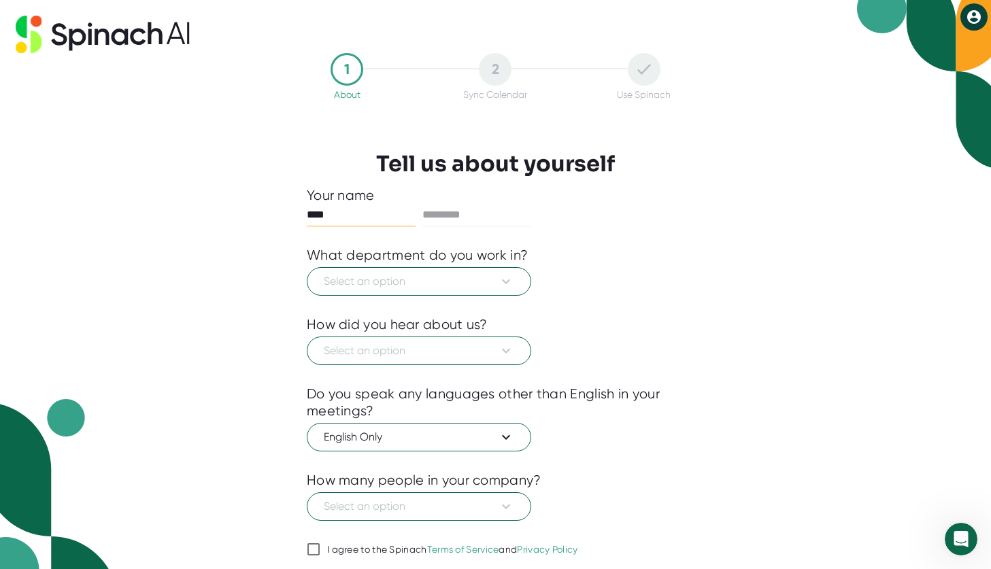
type input "****"
type input "*****"
click at [430, 279] on span "Select an option" at bounding box center [419, 281] width 190 height 16
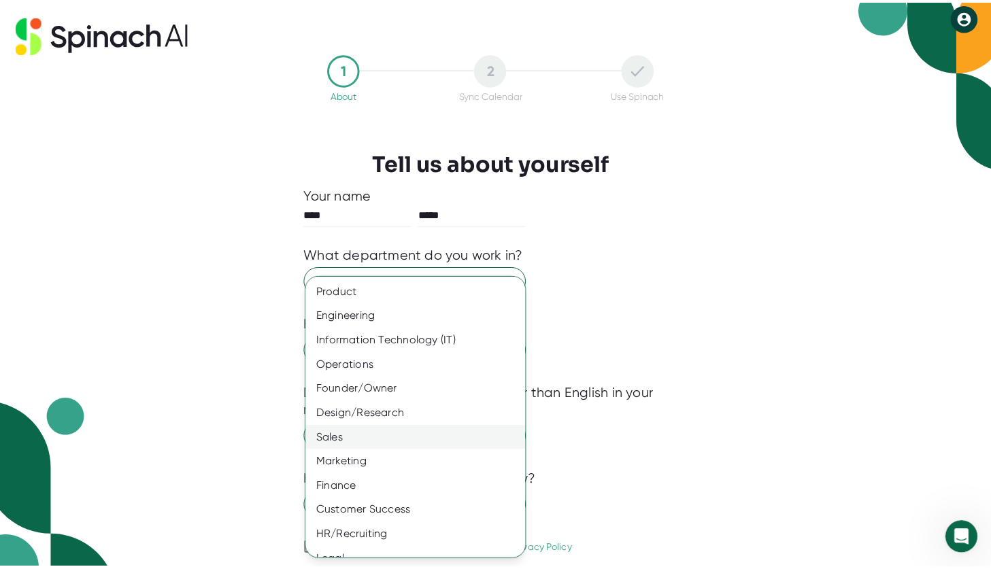
scroll to position [40, 0]
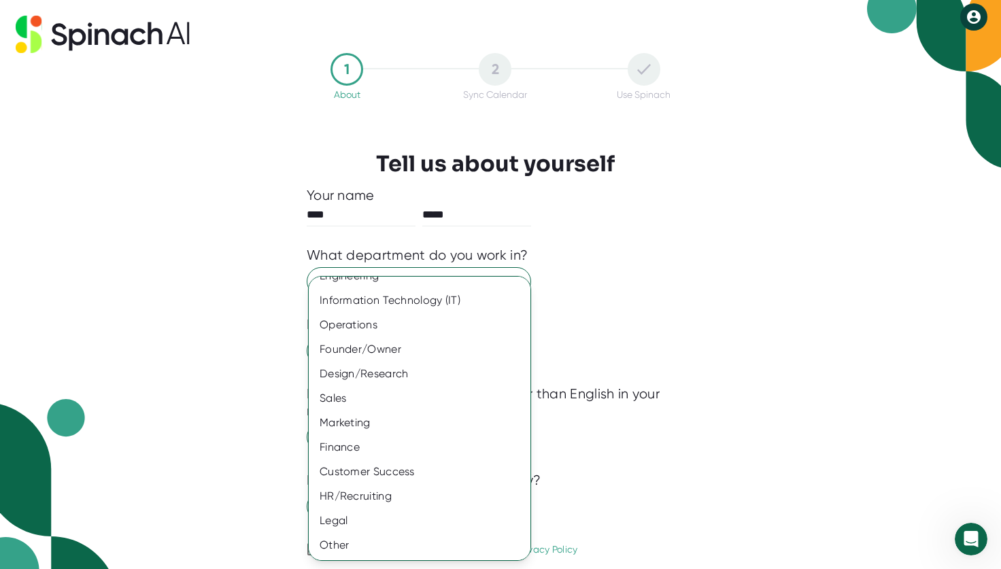
click at [778, 314] on div at bounding box center [500, 284] width 1001 height 569
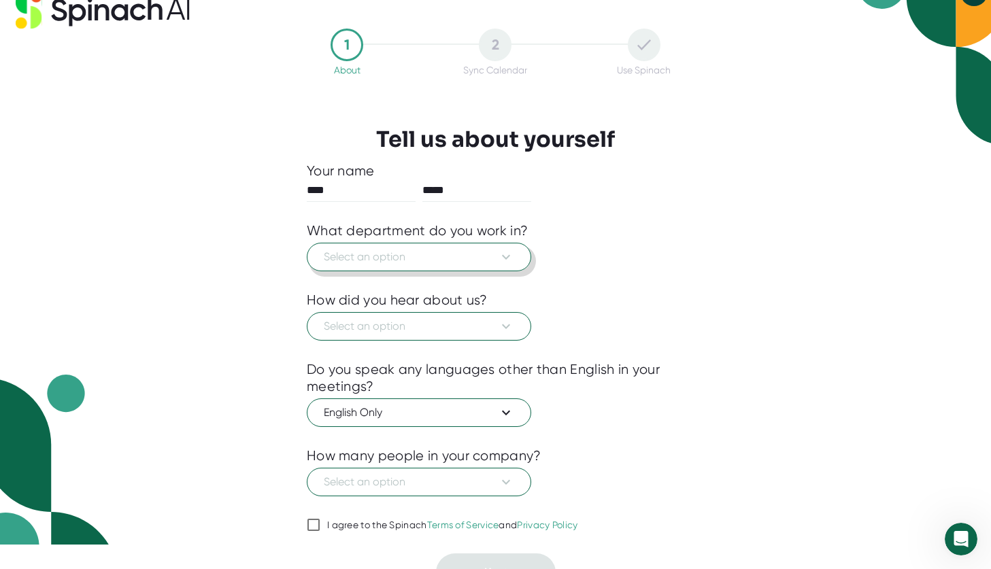
scroll to position [47, 0]
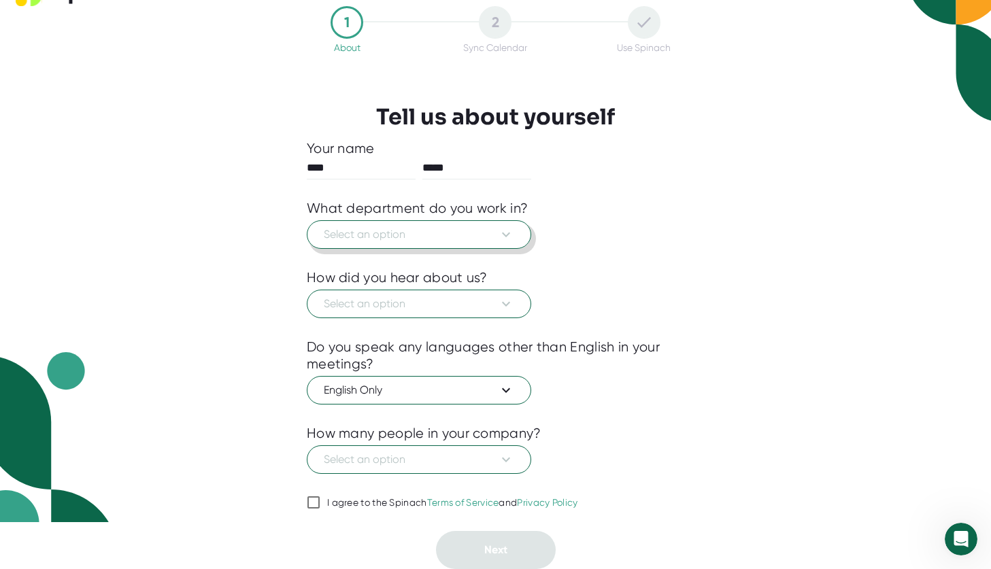
click at [488, 233] on span "Select an option" at bounding box center [419, 234] width 190 height 16
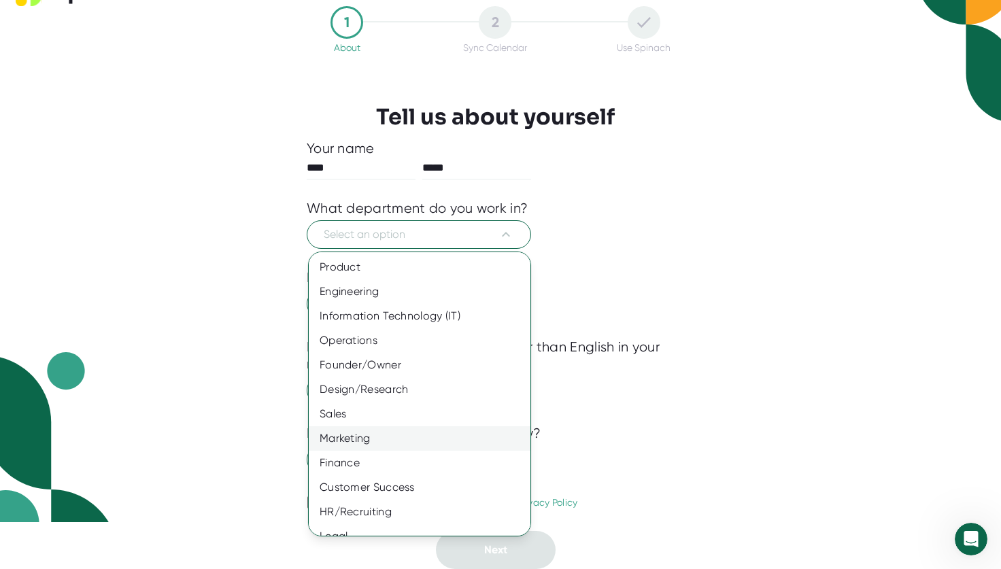
click at [390, 445] on div "Marketing" at bounding box center [425, 438] width 232 height 24
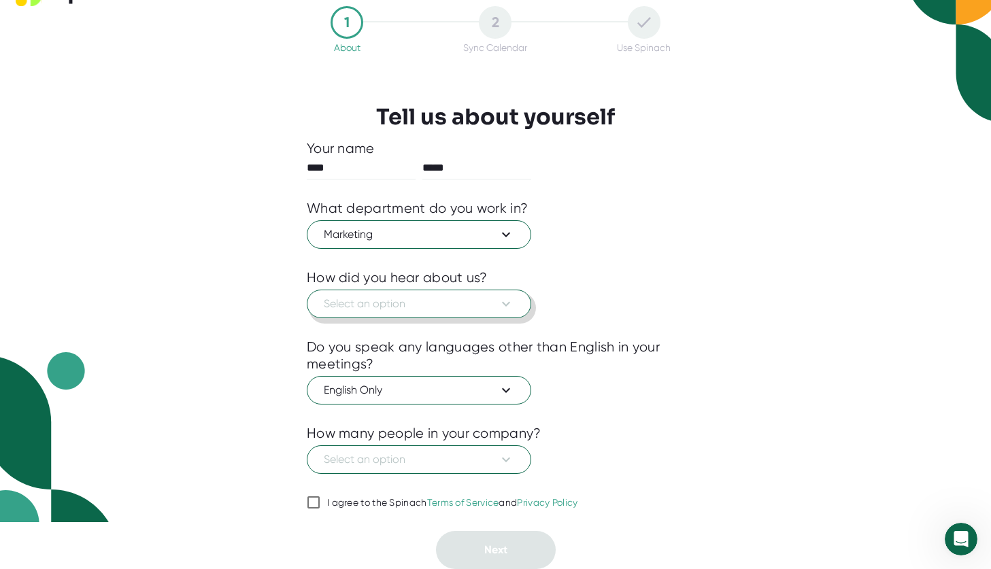
click at [466, 292] on button "Select an option" at bounding box center [419, 304] width 224 height 29
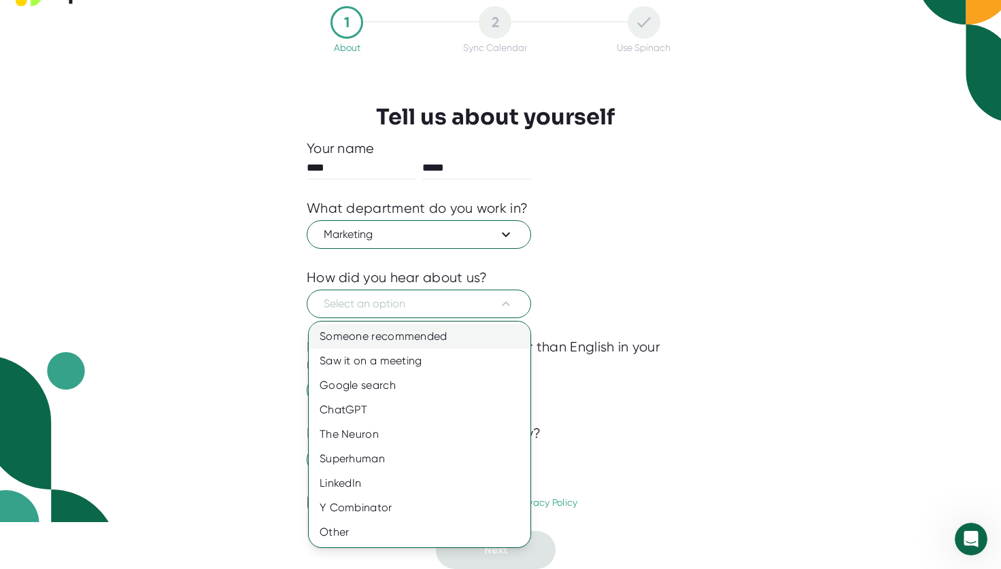
click at [406, 334] on div "Someone recommended" at bounding box center [420, 336] width 222 height 24
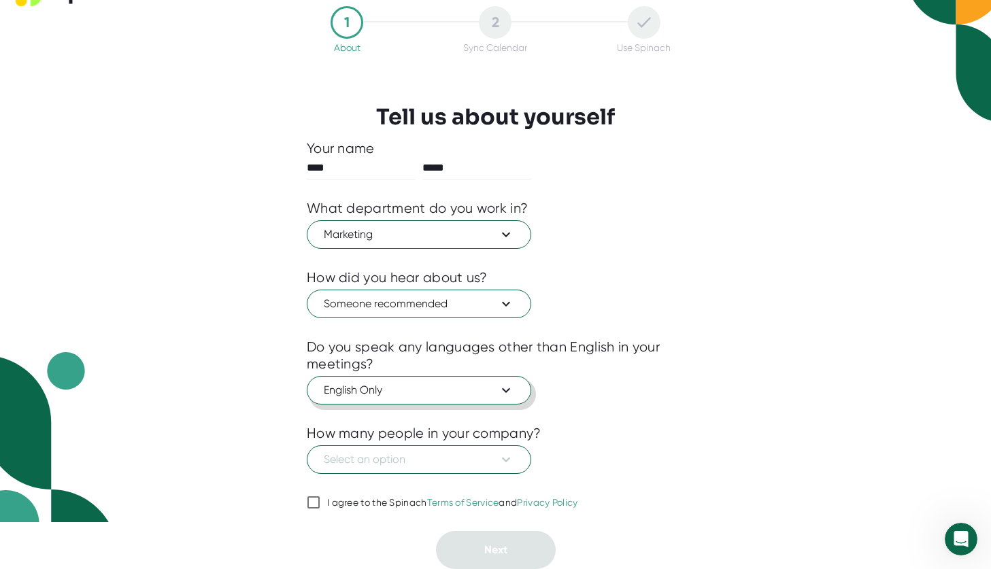
click at [456, 394] on span "English Only" at bounding box center [419, 390] width 190 height 16
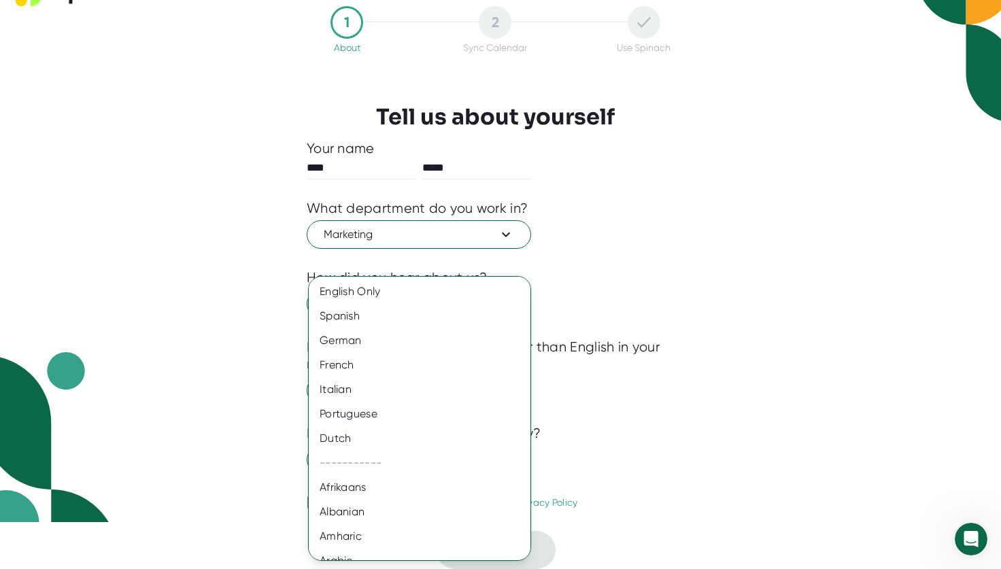
click at [747, 352] on div at bounding box center [500, 284] width 1001 height 569
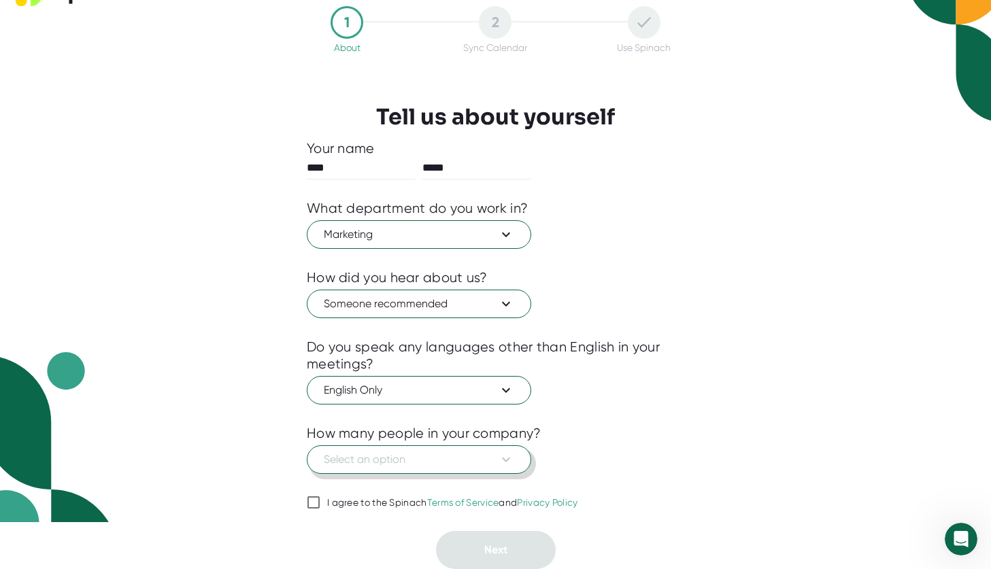
click at [474, 471] on button "Select an option" at bounding box center [419, 459] width 224 height 29
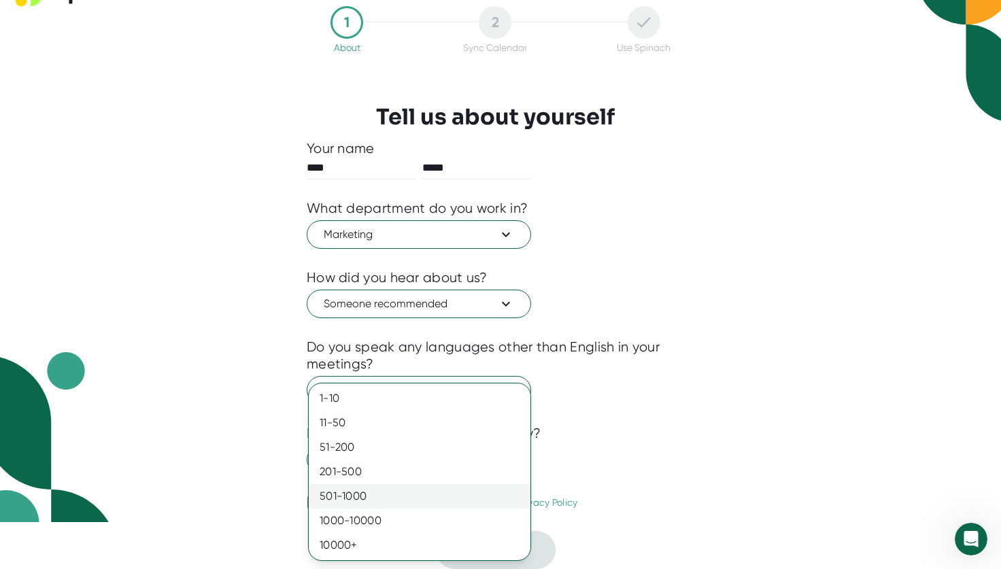
click at [453, 492] on div "501-1000" at bounding box center [420, 496] width 222 height 24
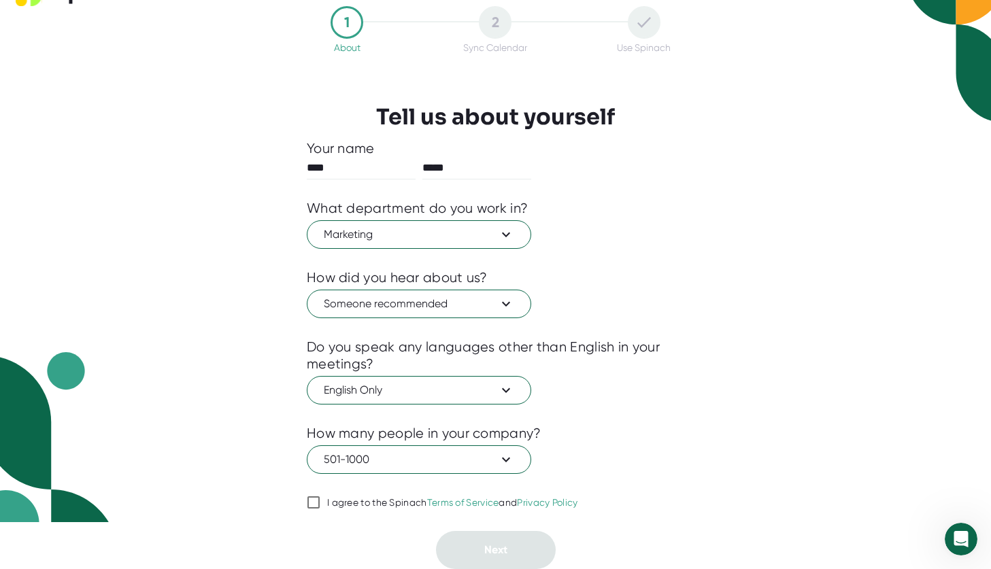
click at [326, 505] on span "I agree to the Spinach Terms of Service and Privacy Policy" at bounding box center [449, 503] width 258 height 12
click at [320, 505] on input "I agree to the Spinach Terms of Service and Privacy Policy" at bounding box center [314, 502] width 14 height 16
checkbox input "true"
click at [481, 549] on button "Next" at bounding box center [496, 550] width 120 height 38
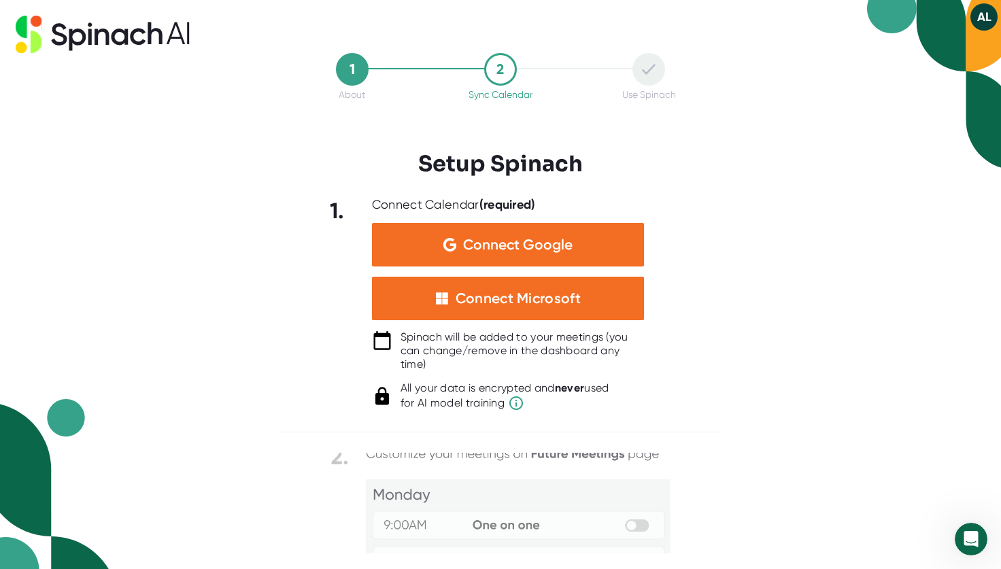
scroll to position [0, 0]
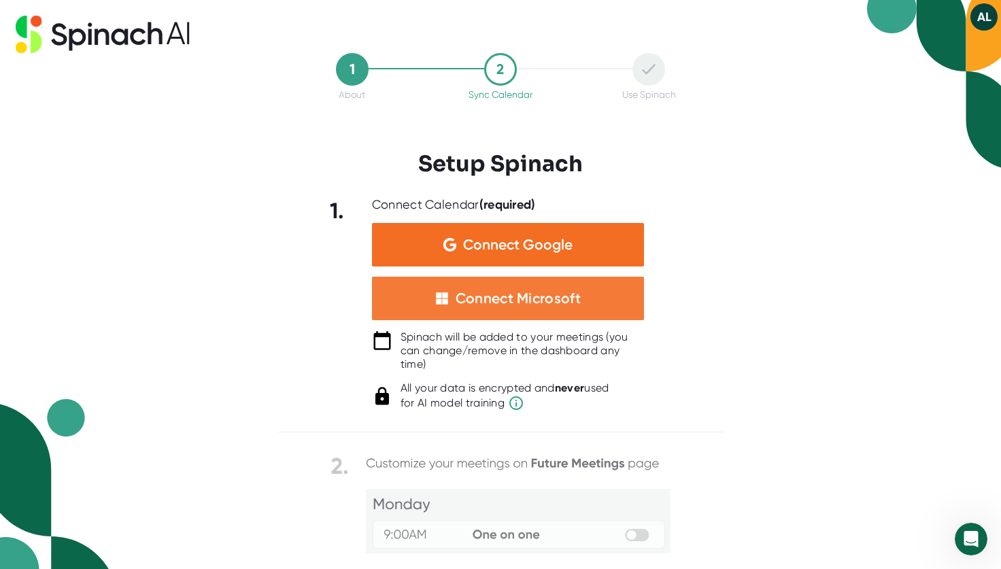
click at [522, 303] on div "Connect Microsoft" at bounding box center [518, 299] width 125 height 18
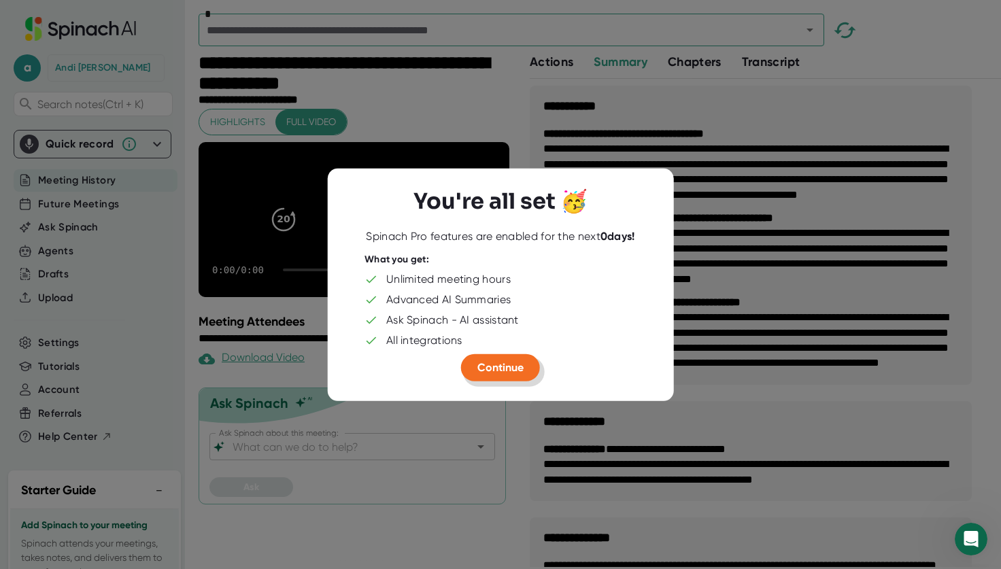
click at [510, 374] on button "Continue" at bounding box center [500, 367] width 79 height 27
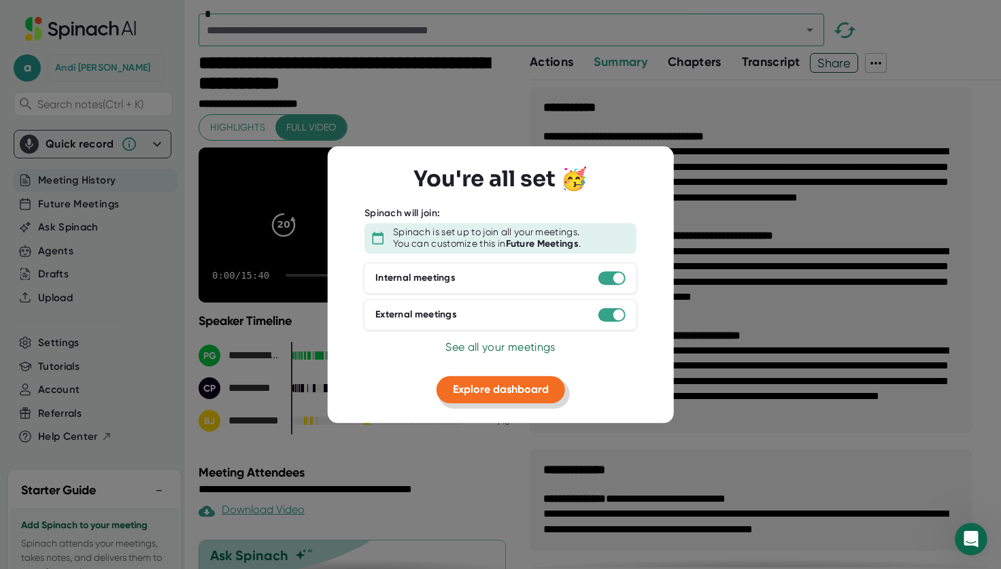
click at [504, 390] on span "Explore dashboard" at bounding box center [501, 389] width 96 height 13
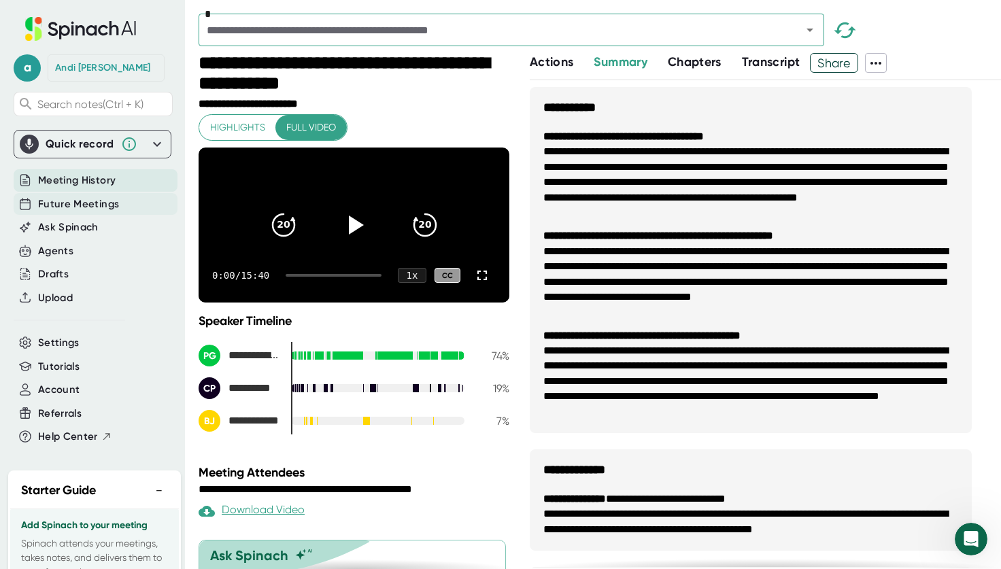
click at [92, 200] on span "Future Meetings" at bounding box center [78, 205] width 81 height 16
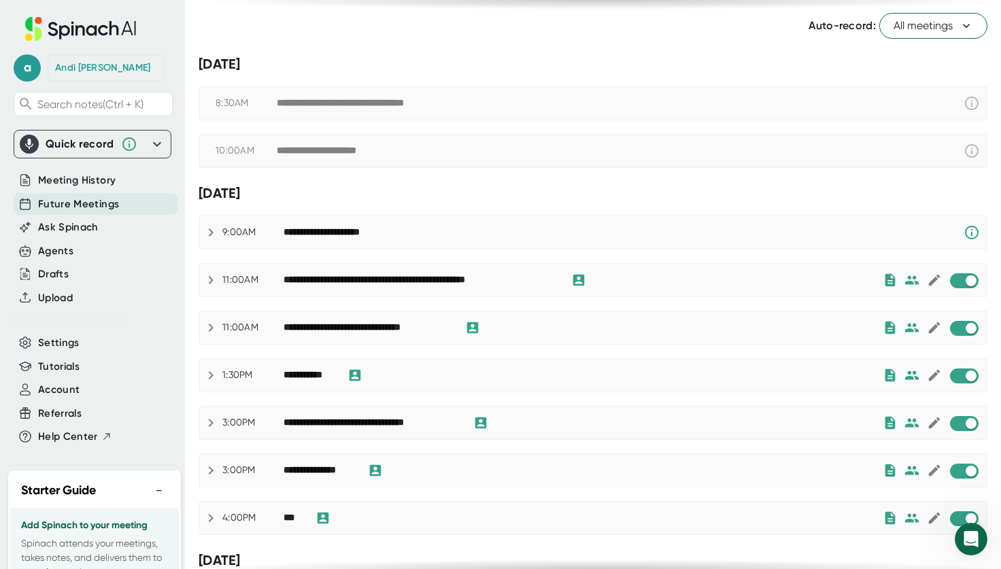
scroll to position [68, 0]
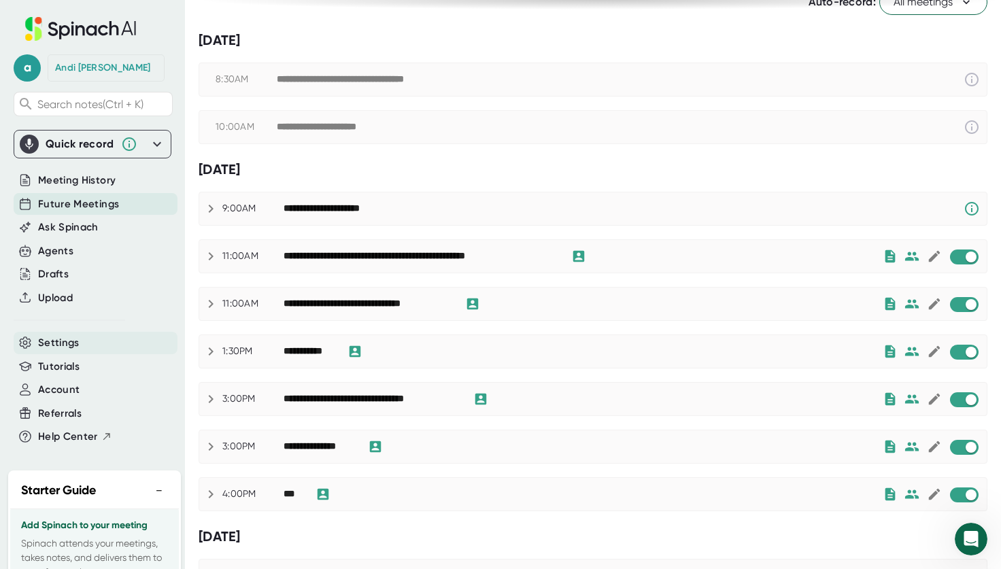
click at [69, 347] on span "Settings" at bounding box center [58, 343] width 41 height 16
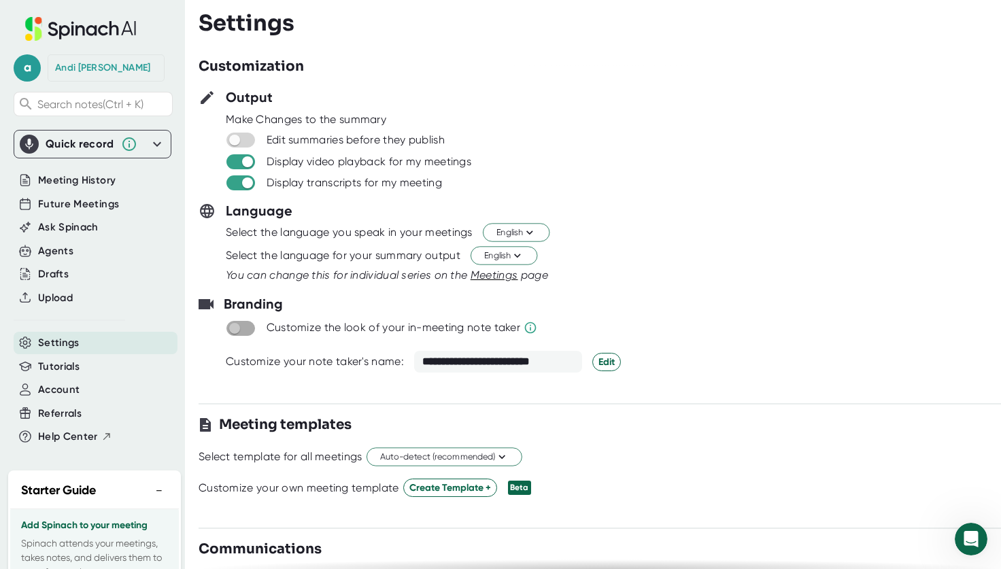
click at [241, 330] on input "checkbox" at bounding box center [234, 328] width 39 height 12
checkbox input "true"
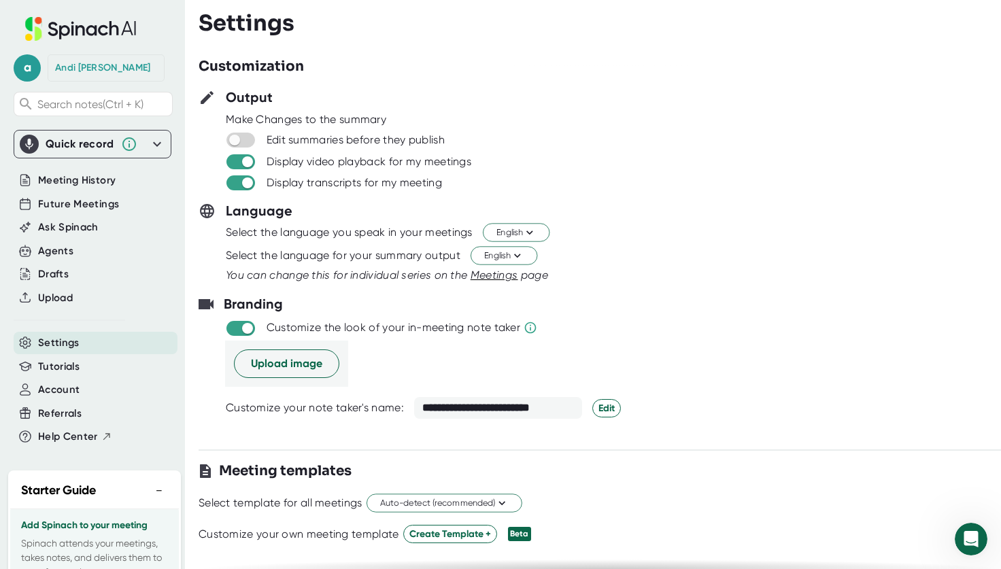
click at [530, 407] on div "**********" at bounding box center [498, 408] width 168 height 22
click at [564, 407] on div "**********" at bounding box center [498, 408] width 168 height 22
click at [531, 411] on div "**********" at bounding box center [498, 408] width 168 height 22
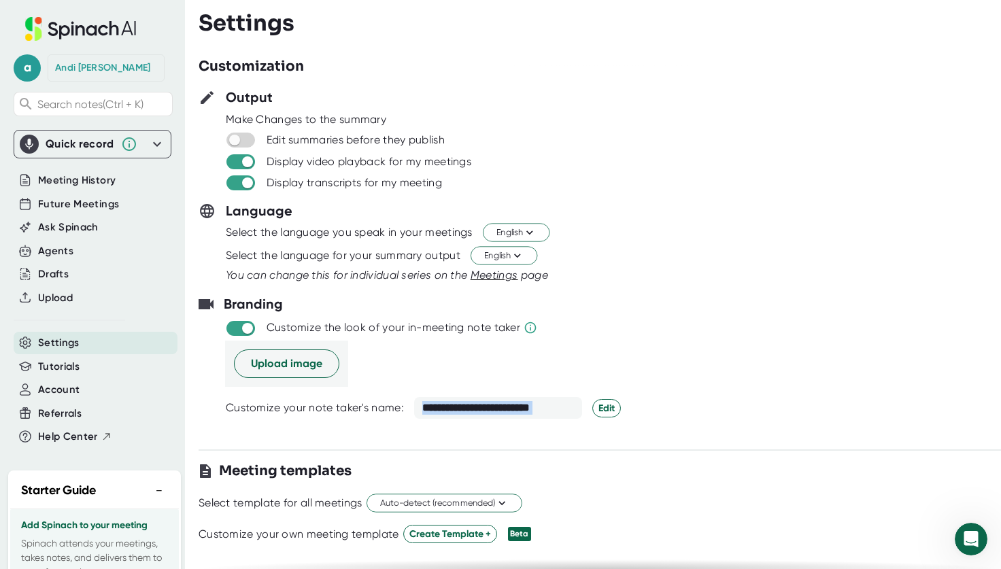
click at [551, 411] on div "**********" at bounding box center [498, 408] width 168 height 22
click at [611, 409] on span "Edit" at bounding box center [606, 408] width 16 height 14
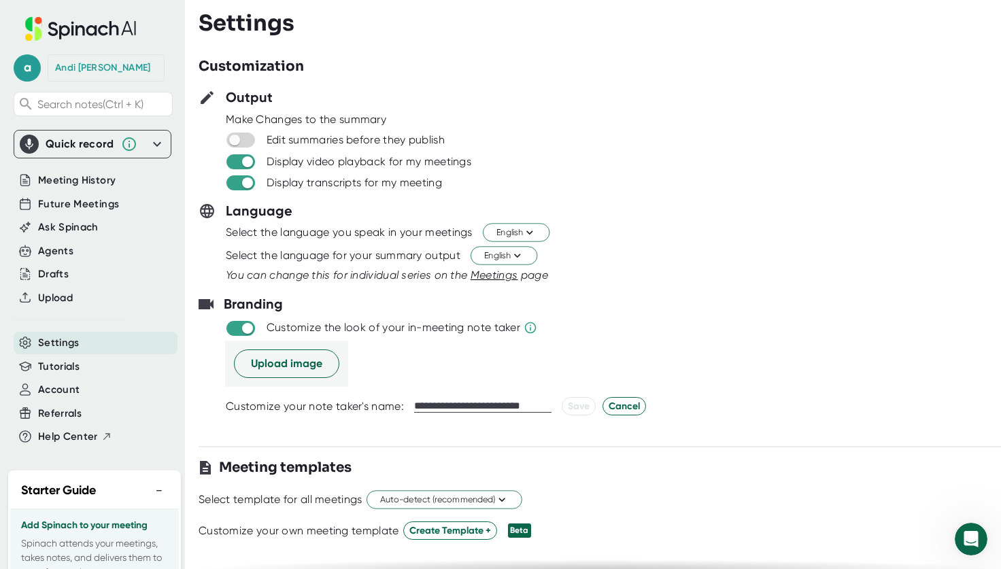
drag, startPoint x: 547, startPoint y: 405, endPoint x: 401, endPoint y: 407, distance: 146.9
click at [401, 407] on div "**********" at bounding box center [627, 406] width 802 height 18
type input "*********"
click at [288, 371] on span "Upload image" at bounding box center [286, 364] width 71 height 16
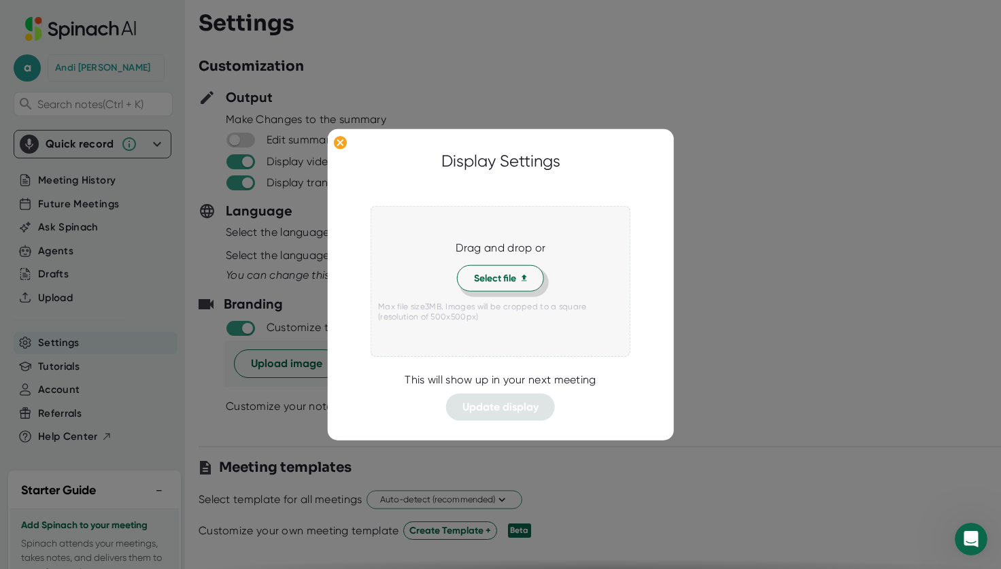
click at [496, 285] on span "Select file" at bounding box center [500, 278] width 53 height 14
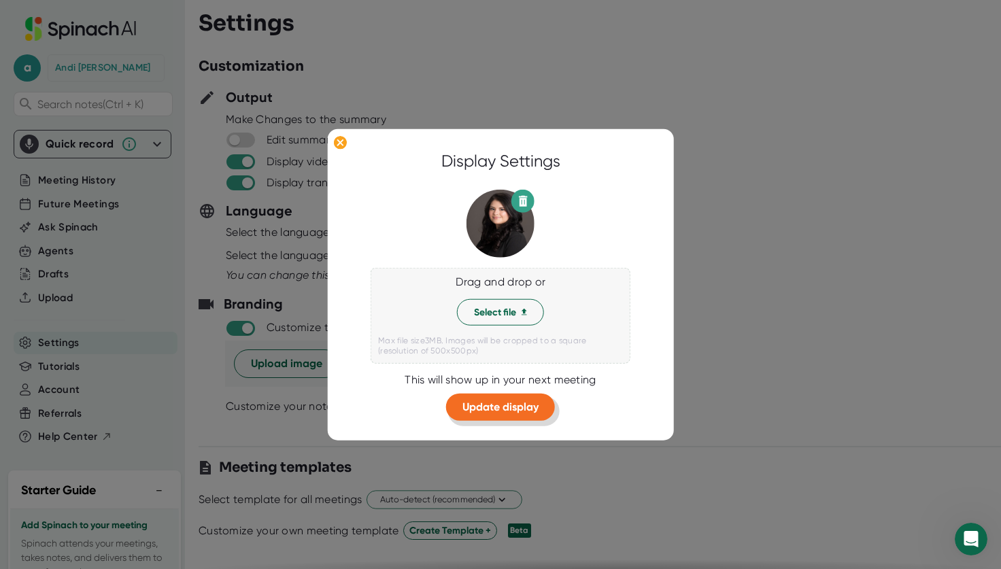
click at [526, 413] on span "Update display" at bounding box center [500, 407] width 76 height 13
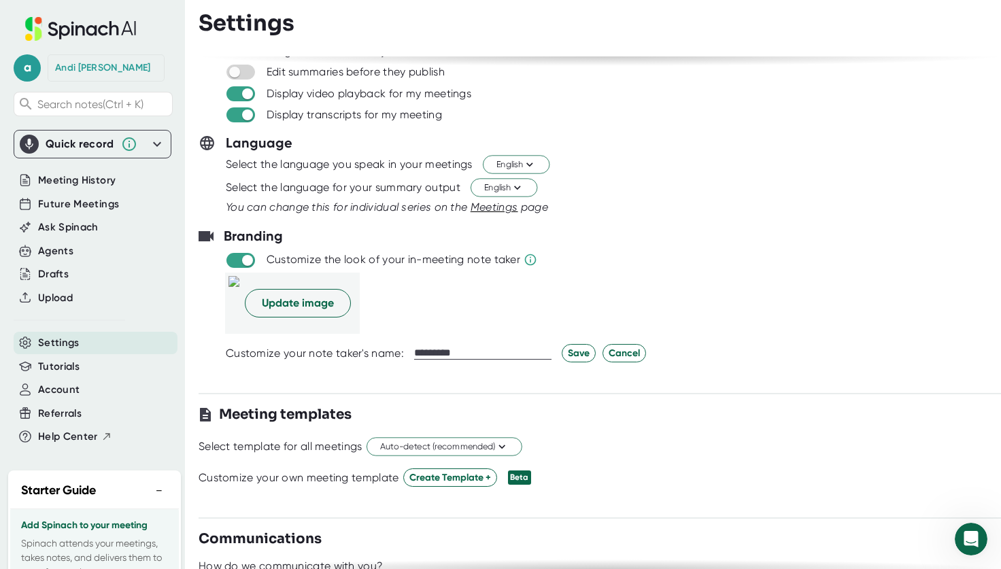
scroll to position [136, 0]
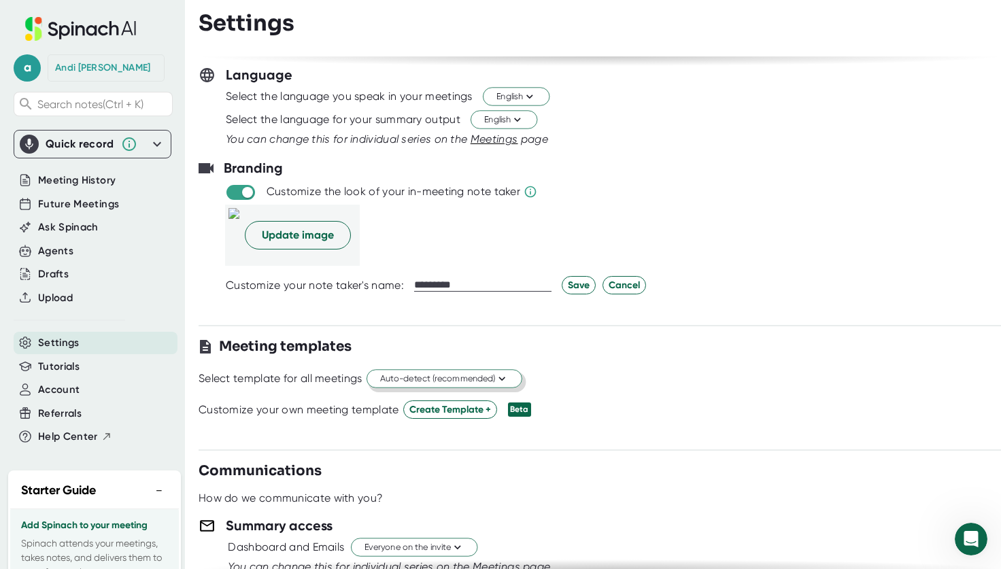
click at [508, 374] on icon at bounding box center [501, 379] width 13 height 13
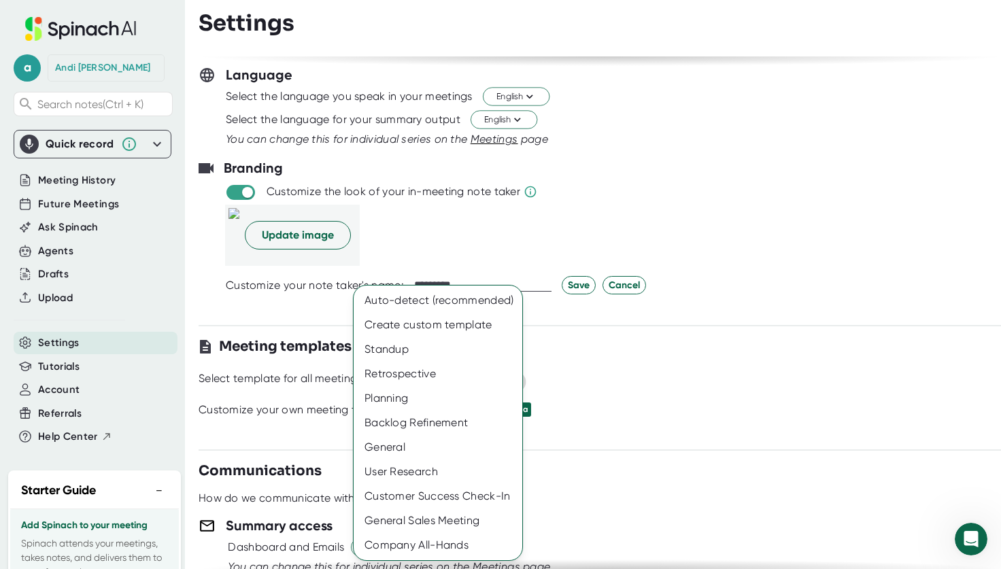
click at [685, 402] on div at bounding box center [500, 284] width 1001 height 569
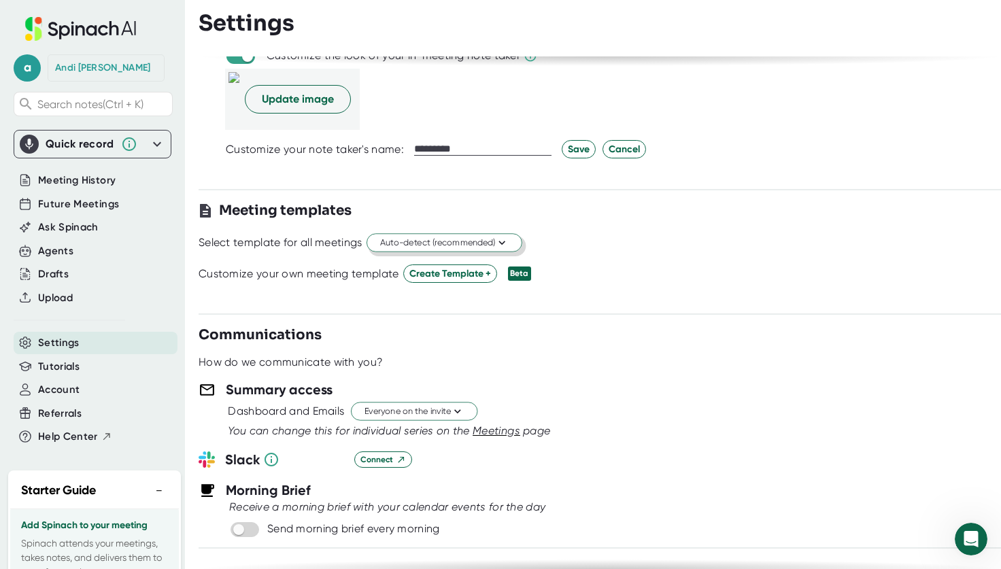
scroll to position [340, 0]
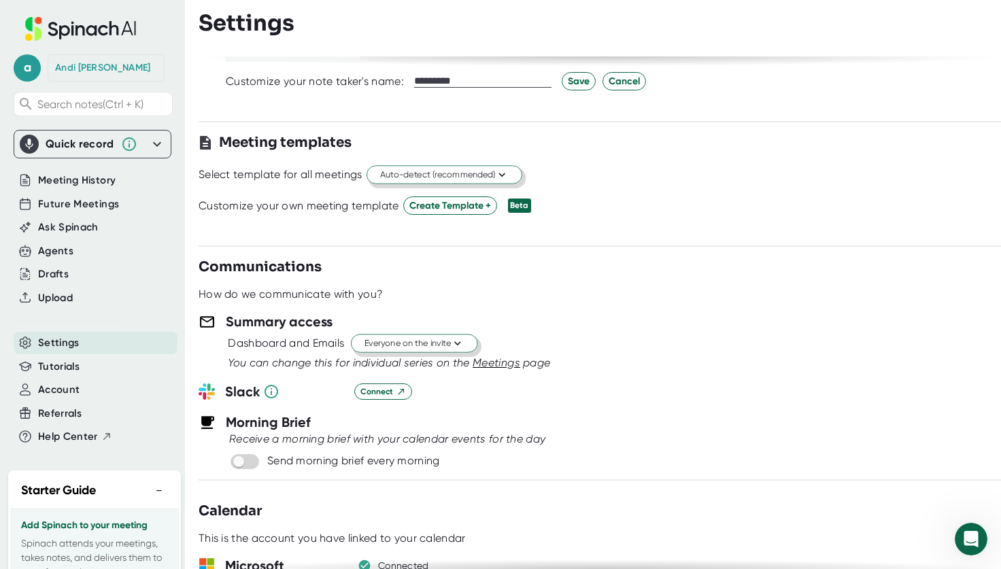
click at [450, 343] on span "Everyone on the invite" at bounding box center [413, 343] width 99 height 13
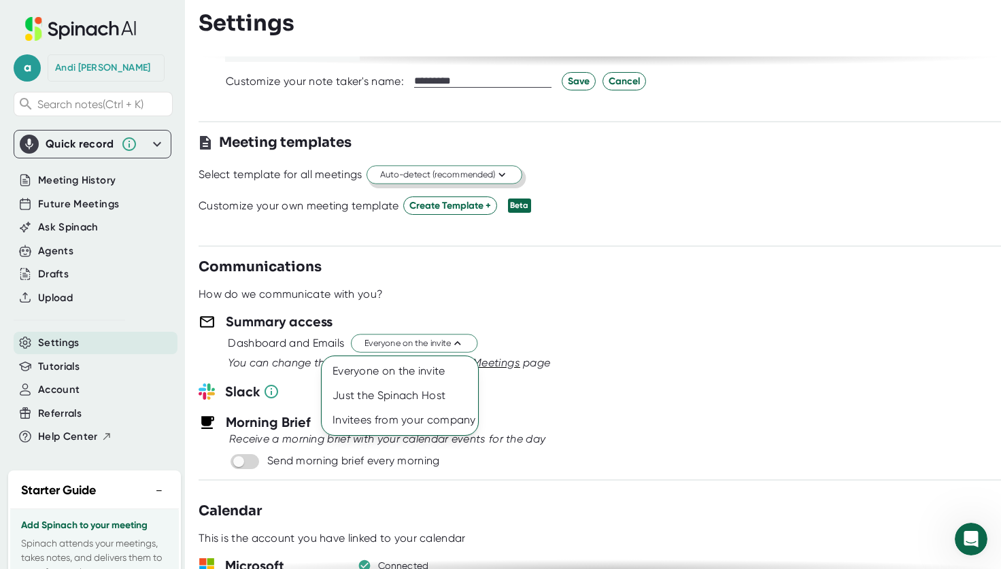
click at [713, 384] on div at bounding box center [500, 284] width 1001 height 569
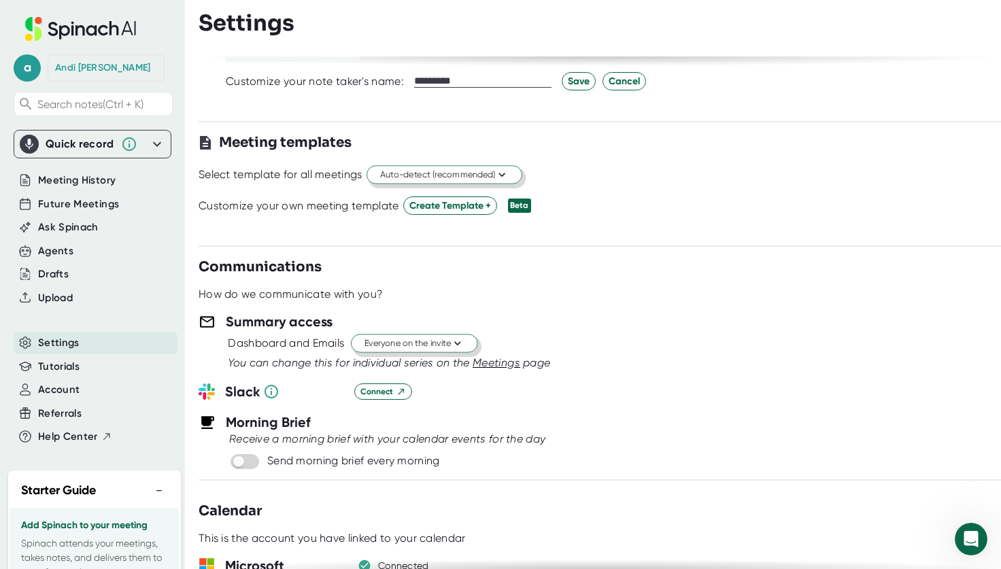
click at [420, 345] on span "Everyone on the invite" at bounding box center [413, 343] width 99 height 13
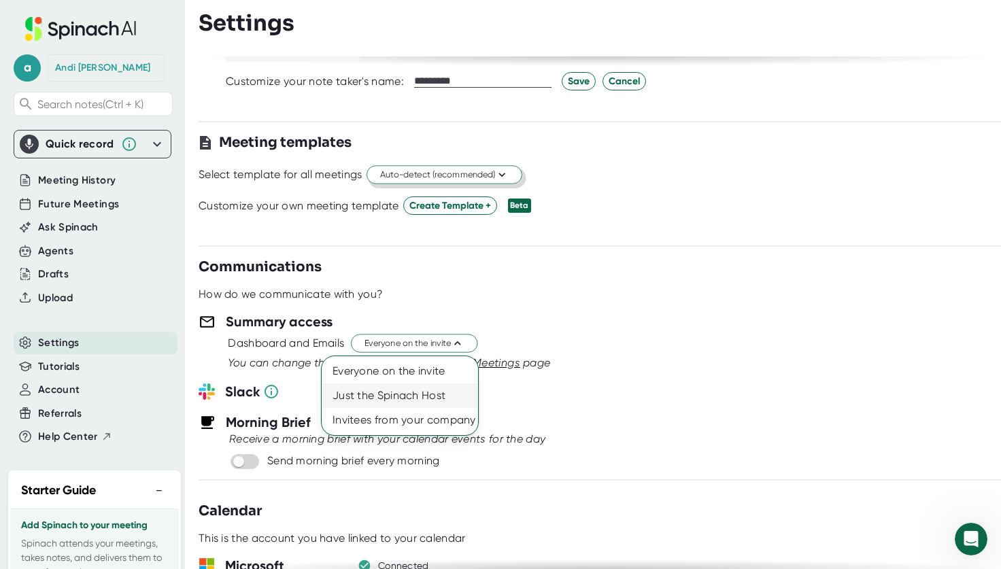
click at [420, 394] on div "Just the Spinach Host" at bounding box center [400, 396] width 156 height 24
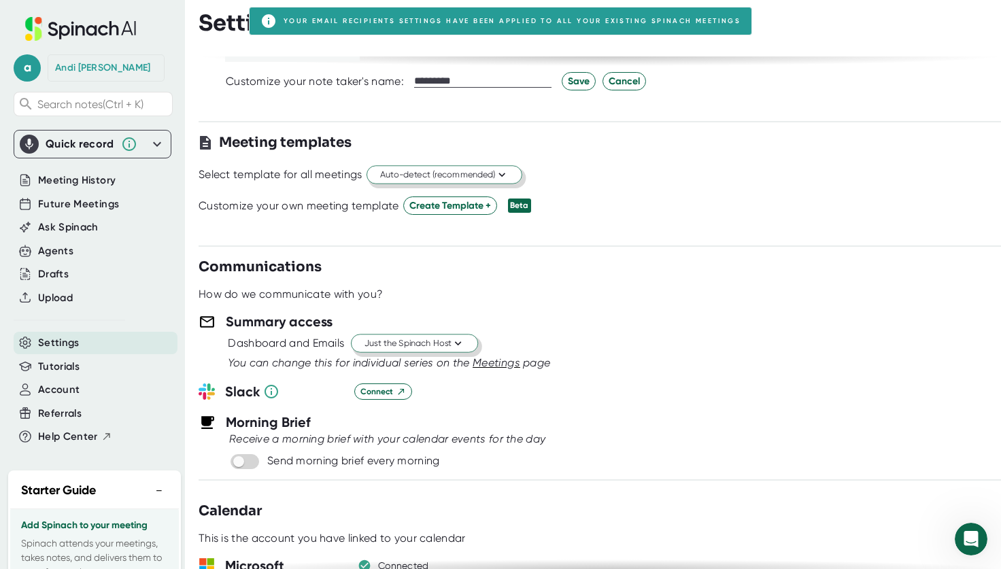
click at [434, 347] on span "Just the Spinach Host" at bounding box center [414, 343] width 100 height 13
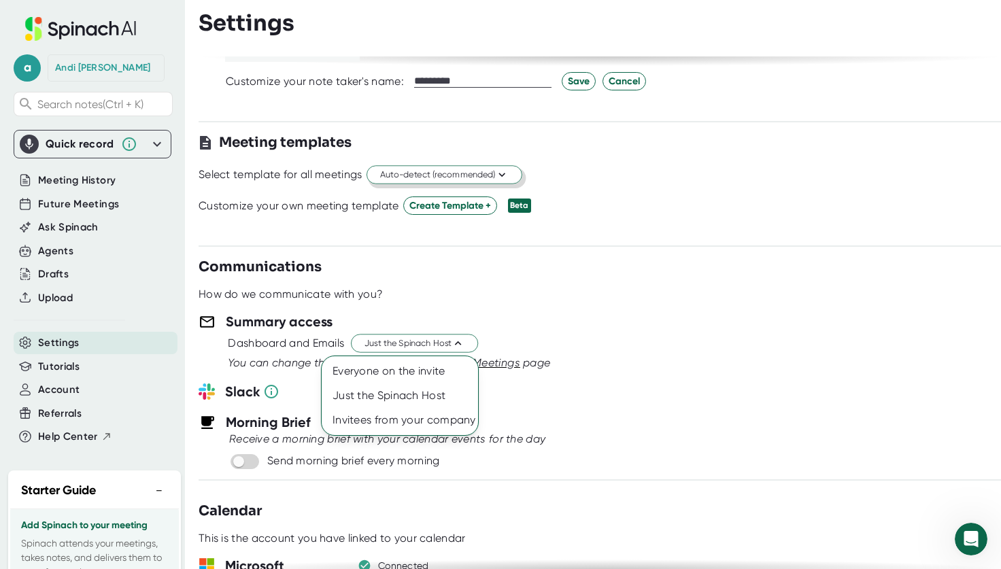
click at [649, 347] on div at bounding box center [500, 284] width 1001 height 569
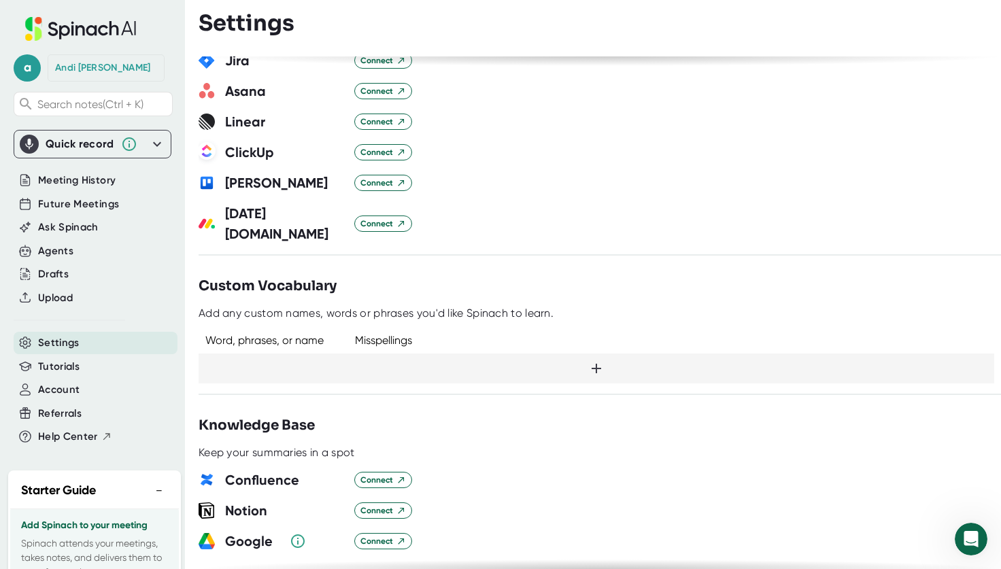
scroll to position [1020, 0]
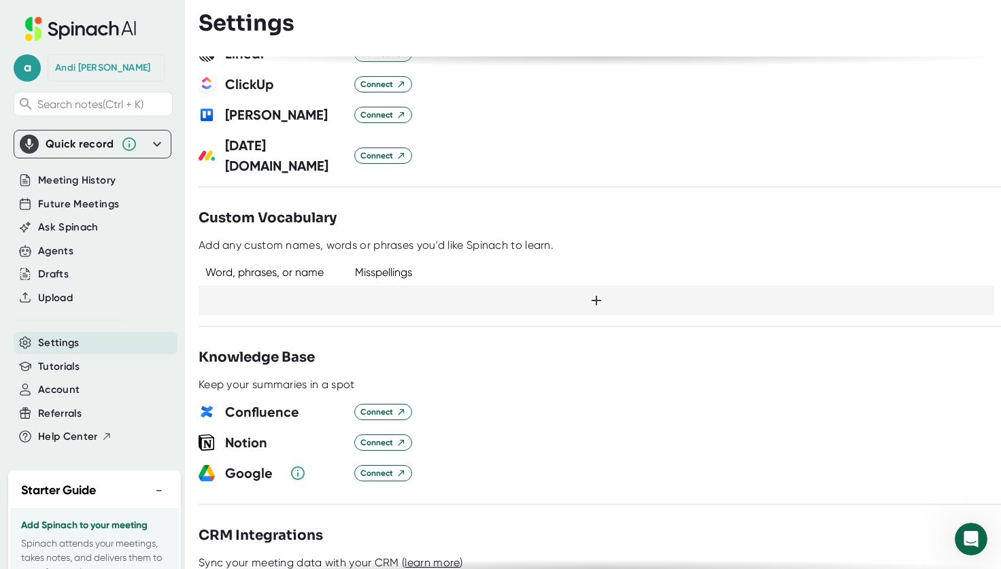
click at [592, 296] on icon at bounding box center [597, 301] width 10 height 10
type input "Andi"
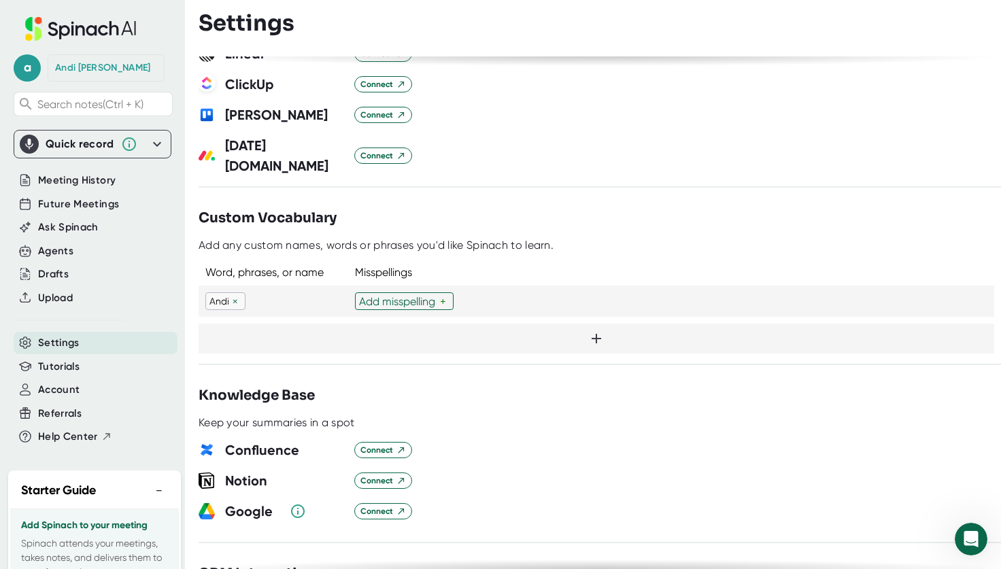
click at [398, 314] on div "Customization Output Make Changes to the summary Edit summaries before they pub…" at bounding box center [600, 312] width 802 height 513
click at [411, 295] on div "Add misspelling" at bounding box center [399, 301] width 81 height 13
type input "[PERSON_NAME]"
click at [588, 239] on div "Add any custom names, words or phrases you'd like Spinach to learn." at bounding box center [600, 246] width 802 height 14
click at [560, 173] on div "Customization Output Make Changes to the summary Edit summaries before they pub…" at bounding box center [600, 312] width 802 height 513
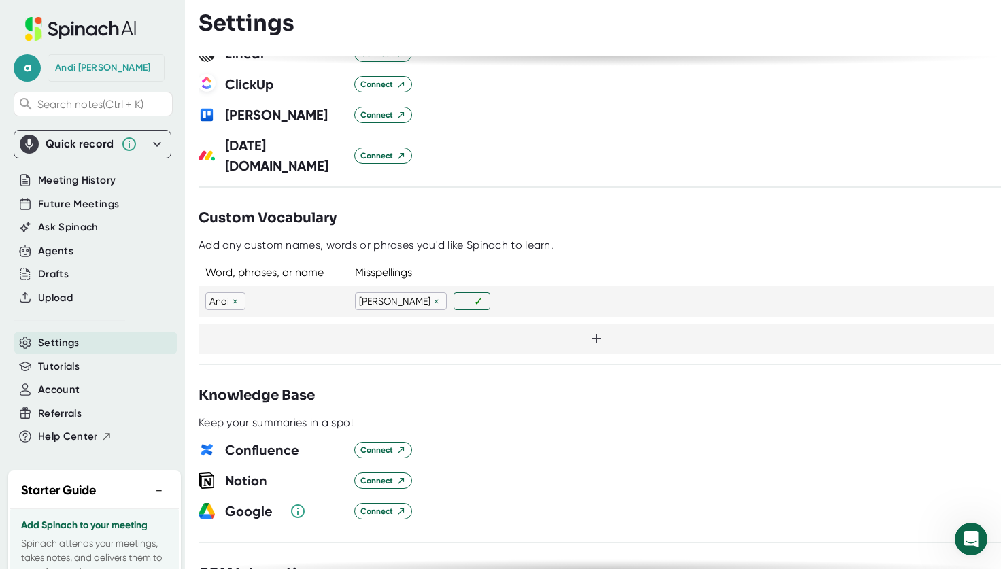
click at [560, 386] on div "Knowledge Base" at bounding box center [600, 396] width 802 height 20
click at [462, 416] on div "Keep your summaries in a spot" at bounding box center [600, 423] width 802 height 14
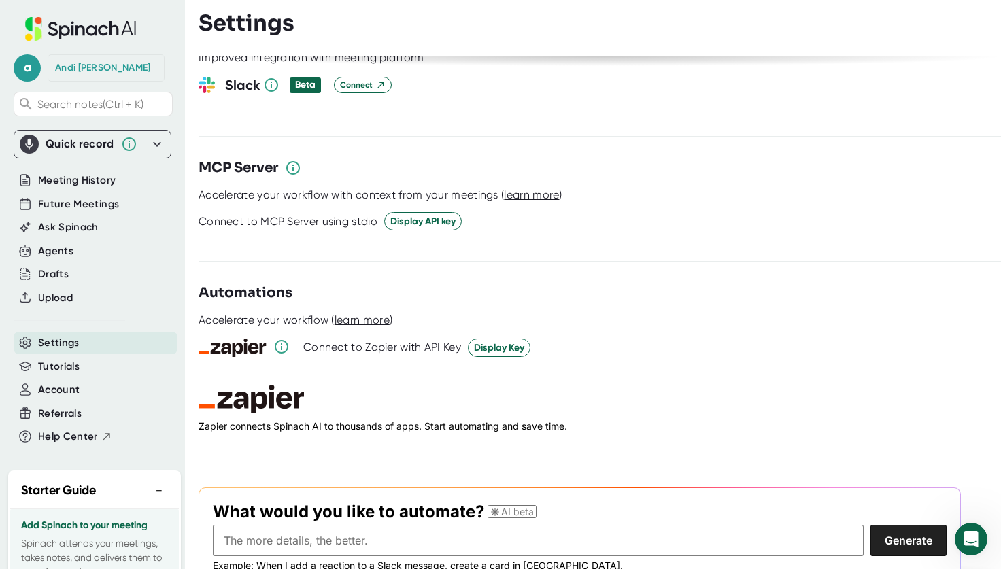
scroll to position [1867, 0]
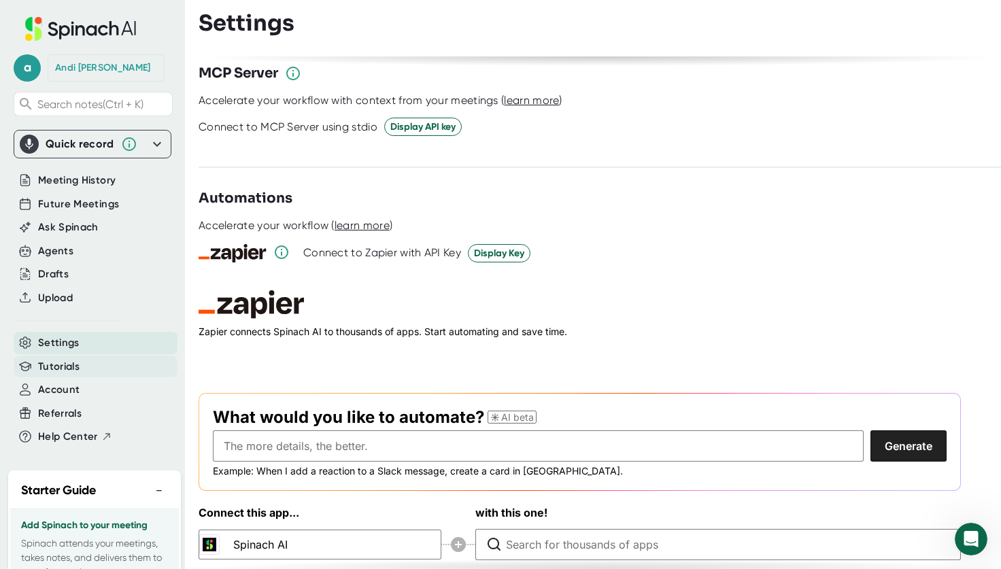
click at [81, 370] on div "Tutorials" at bounding box center [96, 367] width 164 height 22
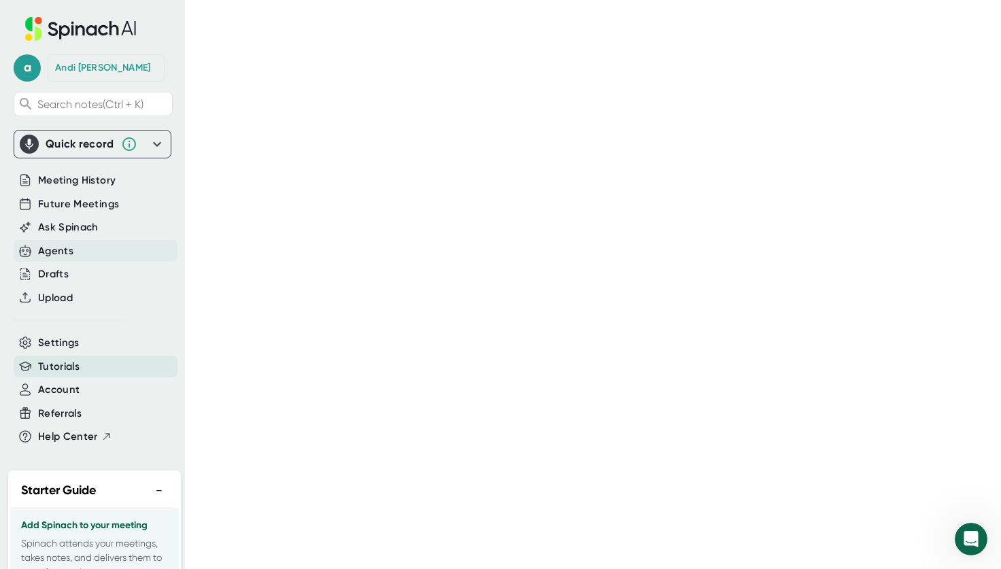
click at [71, 248] on div "Agents" at bounding box center [55, 251] width 35 height 16
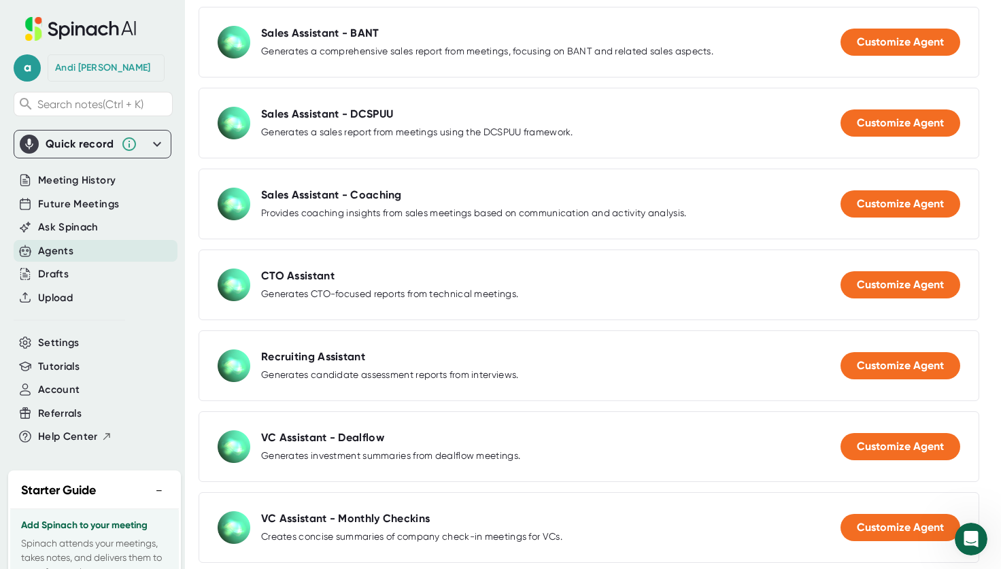
scroll to position [1072, 0]
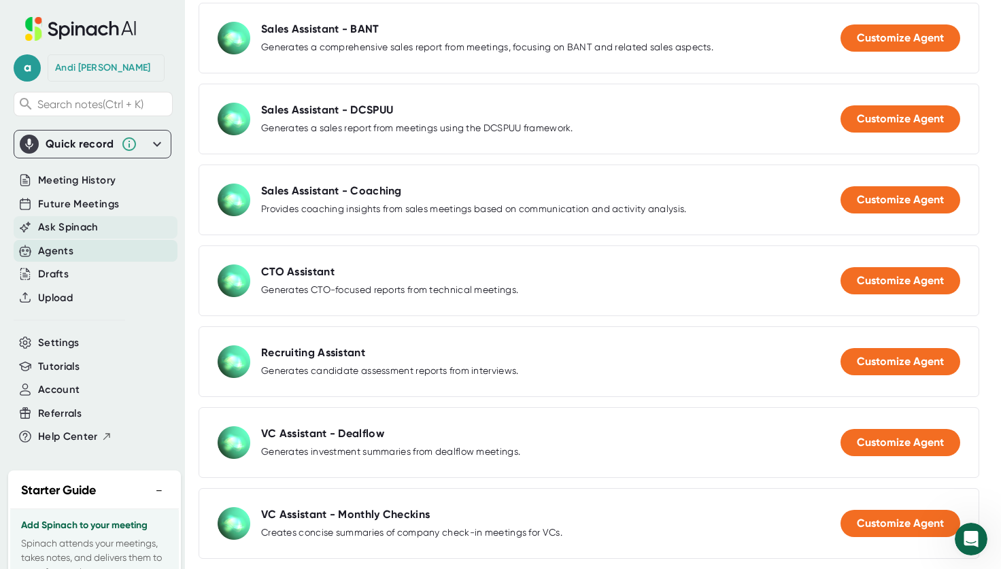
click at [89, 224] on span "Ask Spinach" at bounding box center [68, 228] width 61 height 16
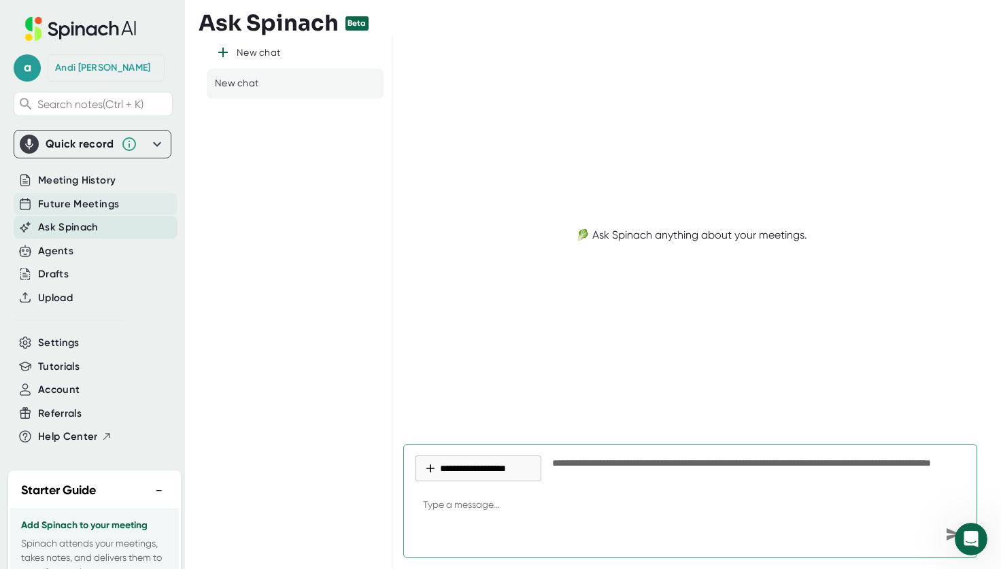
type textarea "x"
click at [93, 207] on span "Future Meetings" at bounding box center [78, 205] width 81 height 16
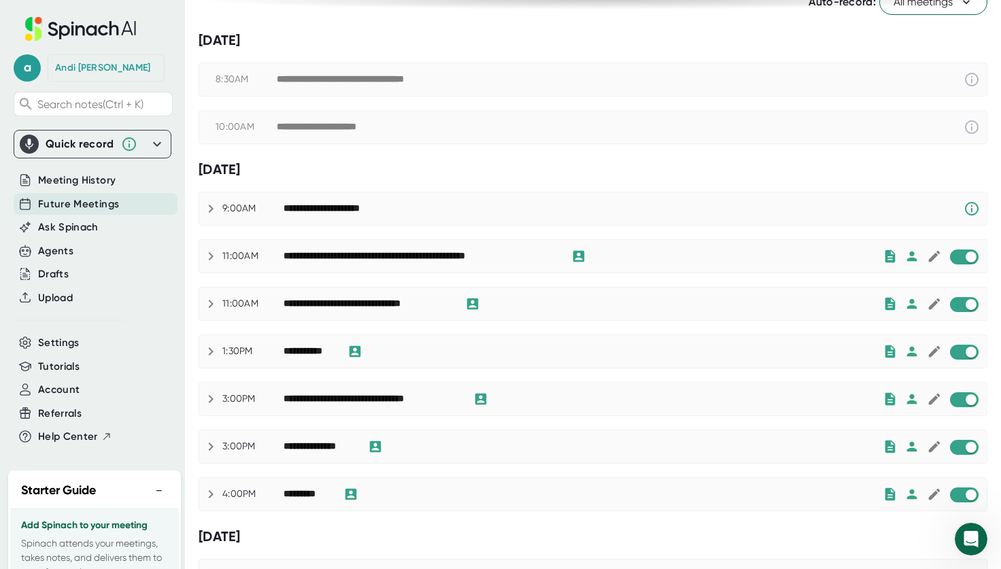
scroll to position [136, 0]
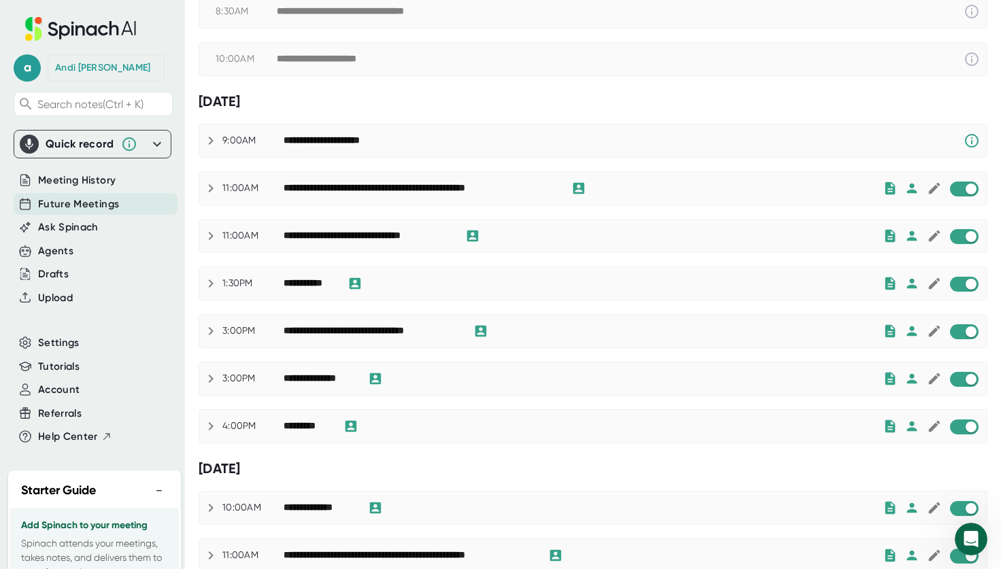
click at [211, 425] on icon at bounding box center [211, 426] width 5 height 8
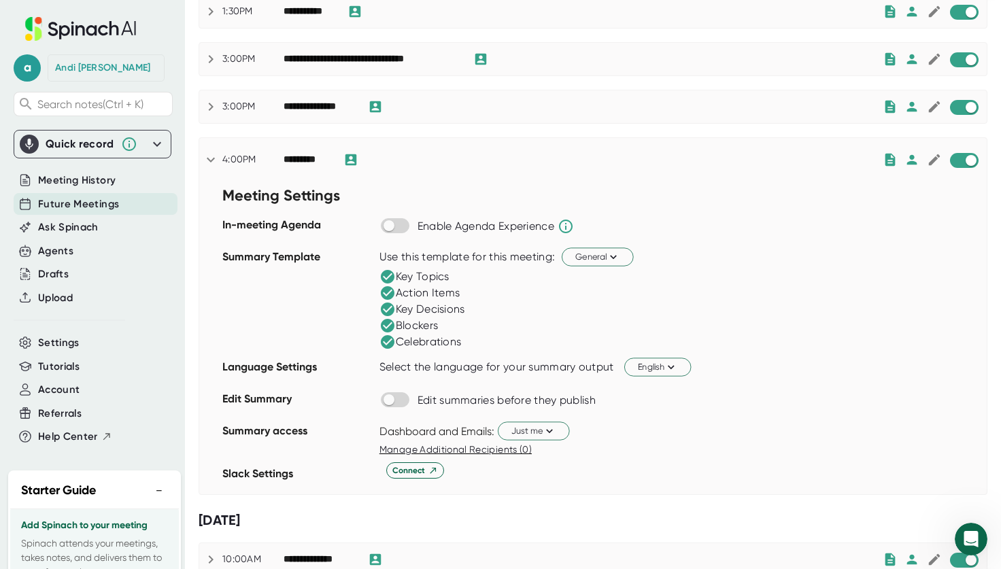
scroll to position [340, 0]
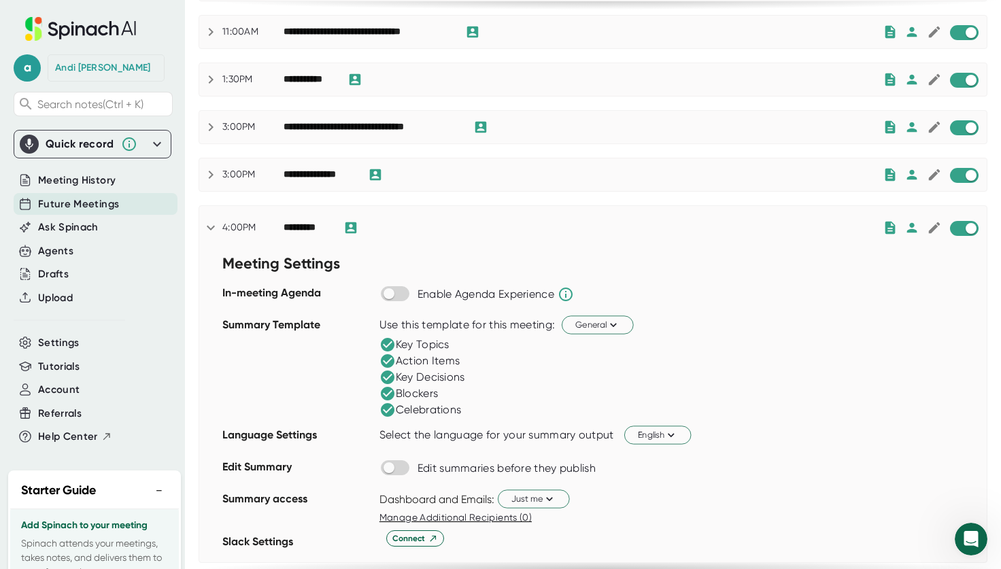
click at [210, 227] on icon at bounding box center [211, 228] width 16 height 16
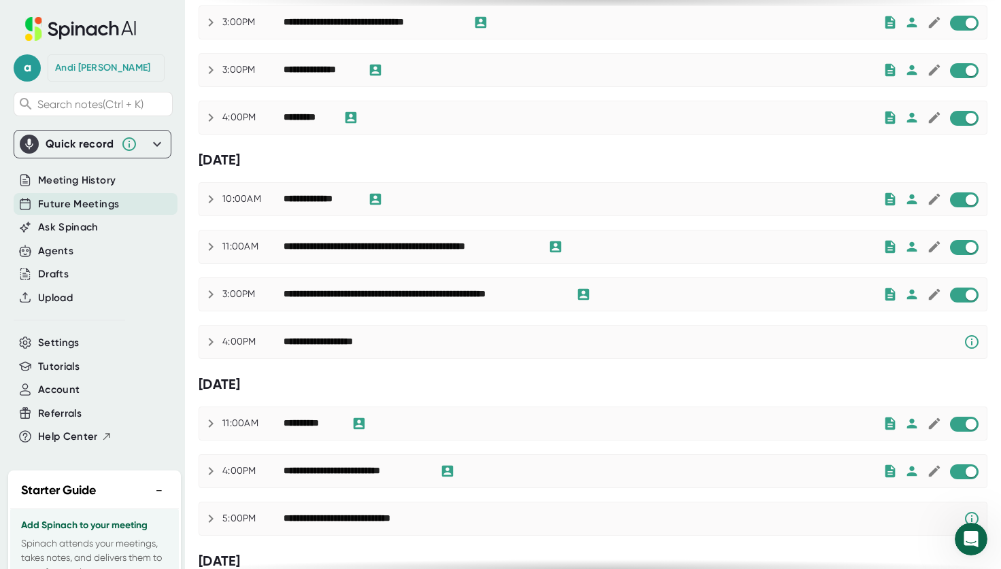
scroll to position [476, 0]
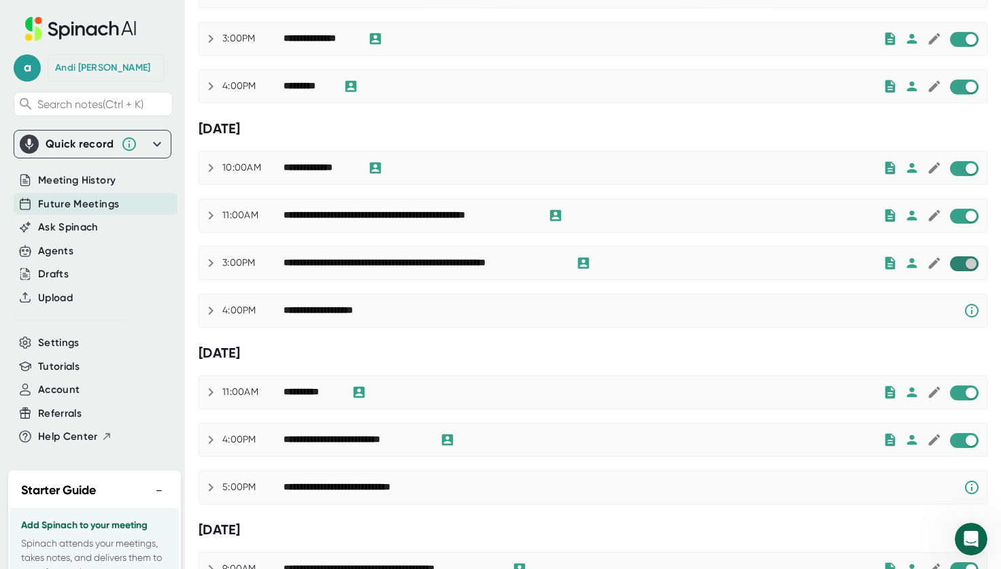
click at [953, 265] on input "checkbox" at bounding box center [970, 264] width 39 height 12
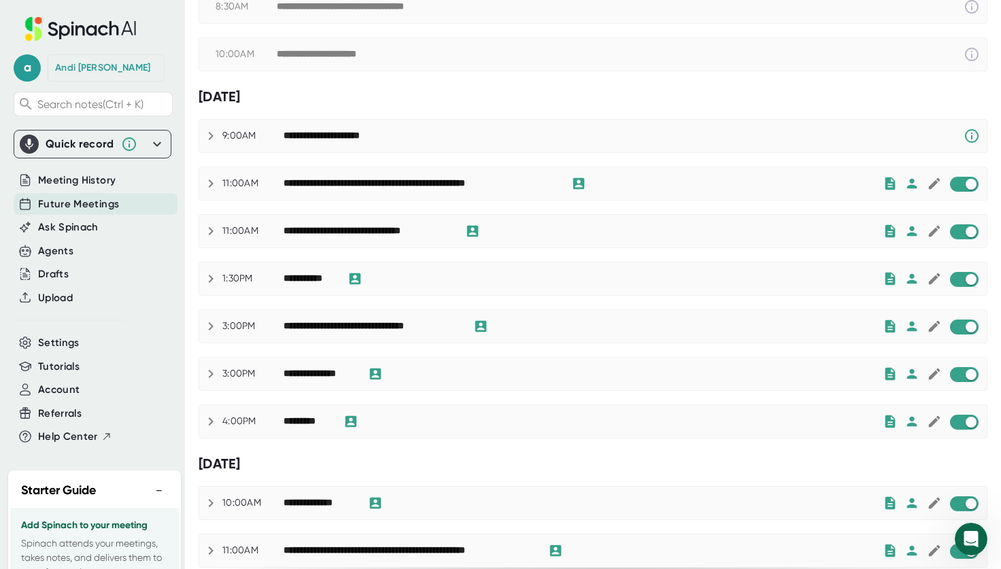
scroll to position [109, 0]
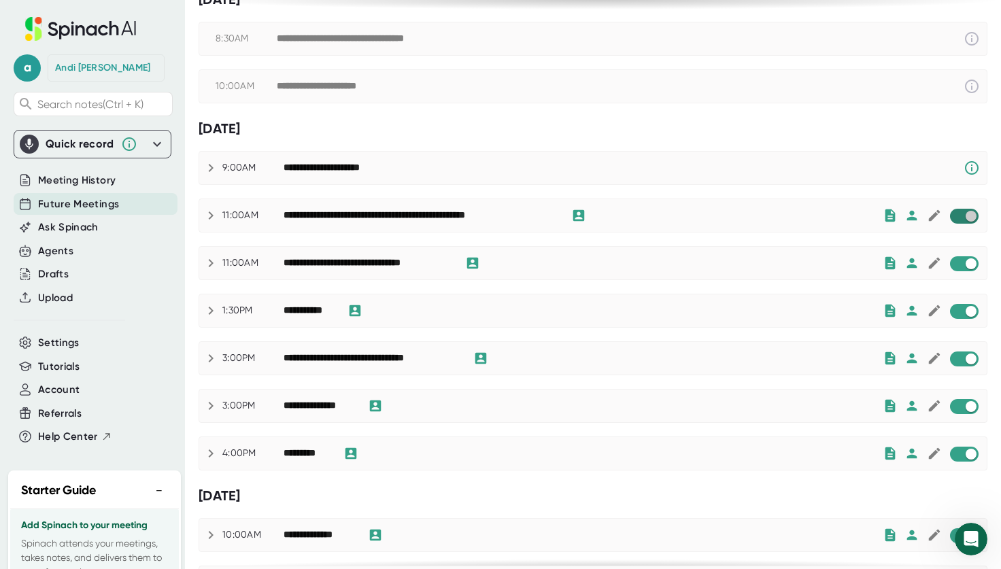
click at [953, 220] on input "checkbox" at bounding box center [970, 216] width 39 height 12
checkbox input "true"
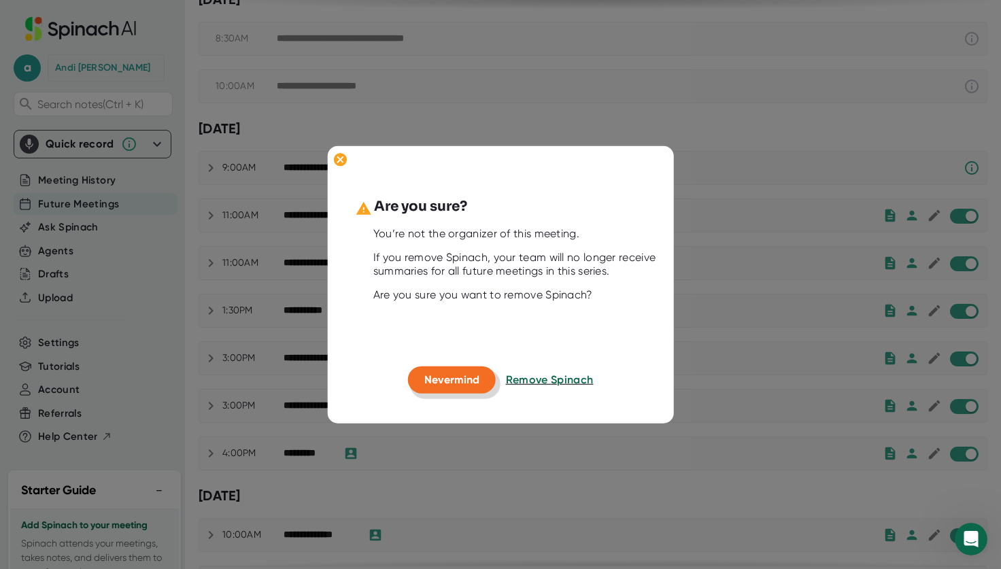
click at [446, 379] on span "Nevermind" at bounding box center [451, 379] width 55 height 13
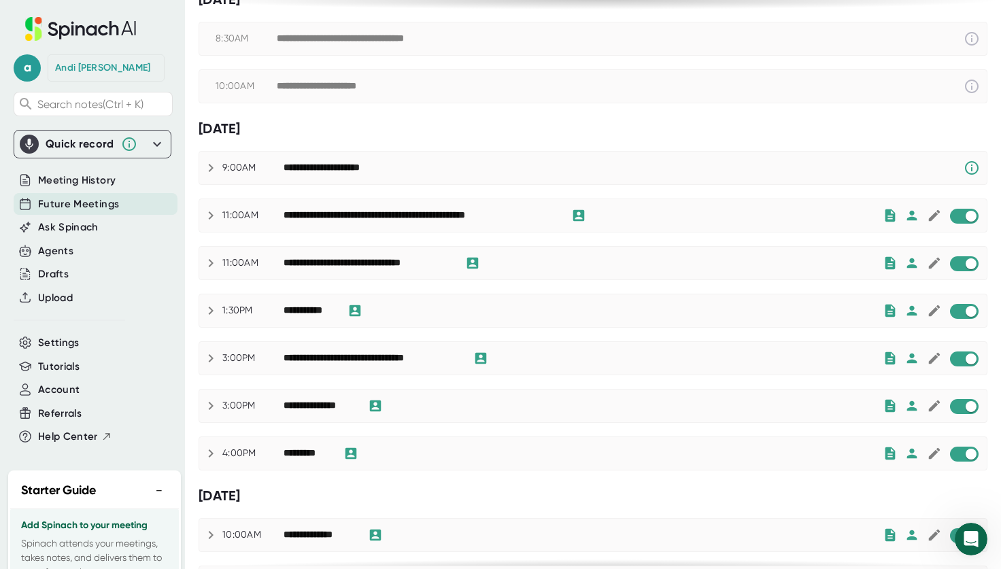
click at [209, 361] on icon at bounding box center [211, 358] width 16 height 16
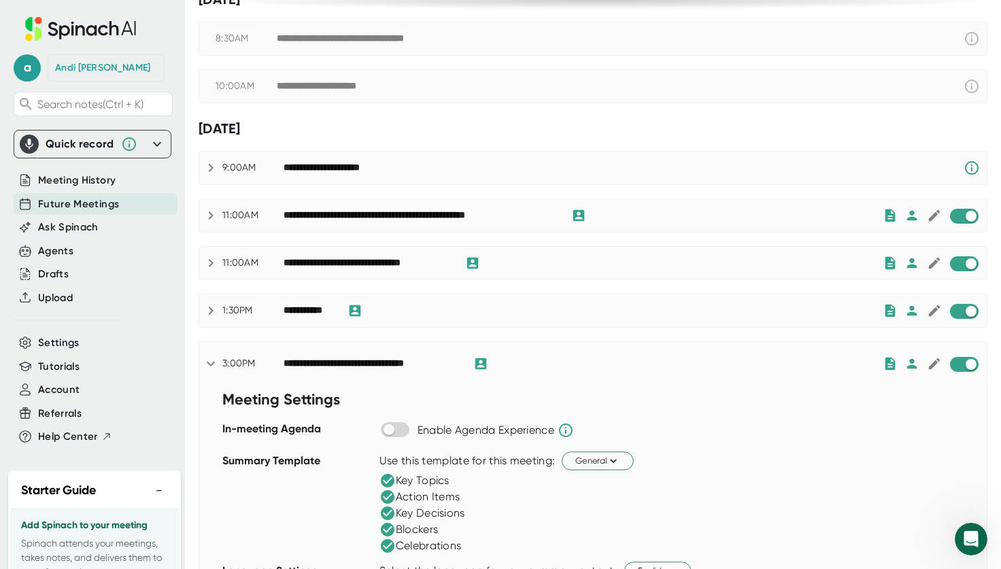
click at [211, 360] on icon at bounding box center [211, 364] width 16 height 16
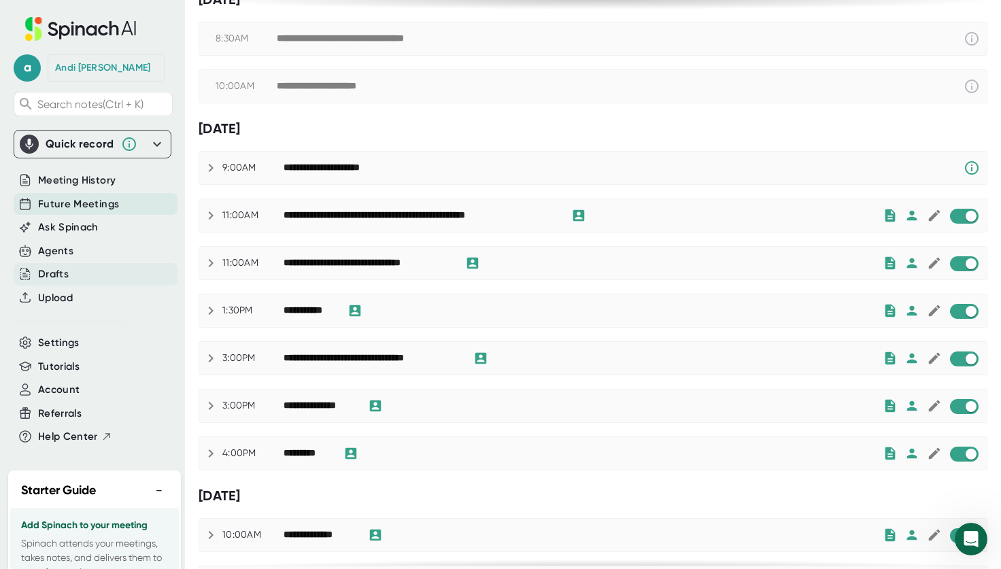
click at [58, 277] on div "Drafts" at bounding box center [53, 275] width 31 height 16
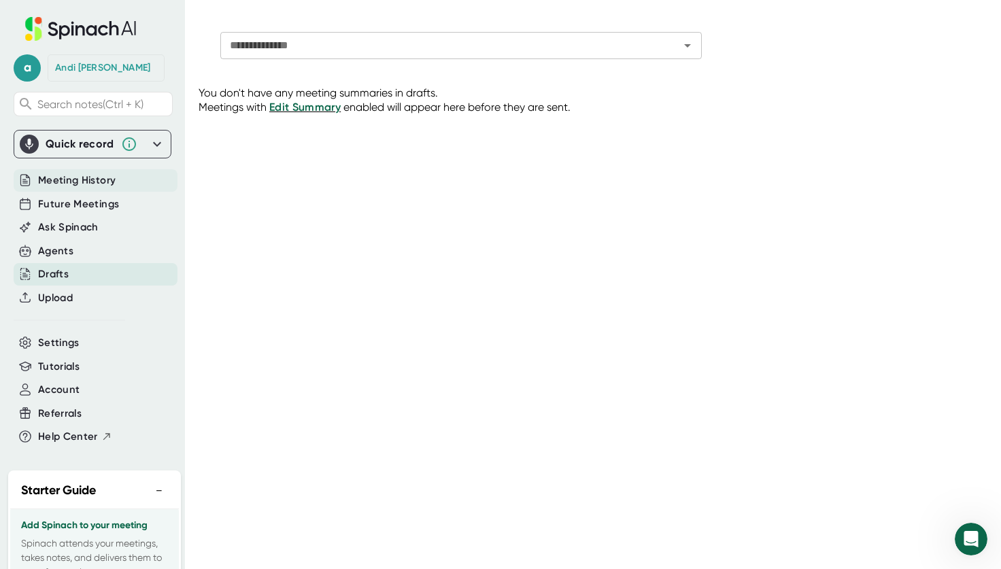
click at [77, 181] on span "Meeting History" at bounding box center [77, 181] width 78 height 16
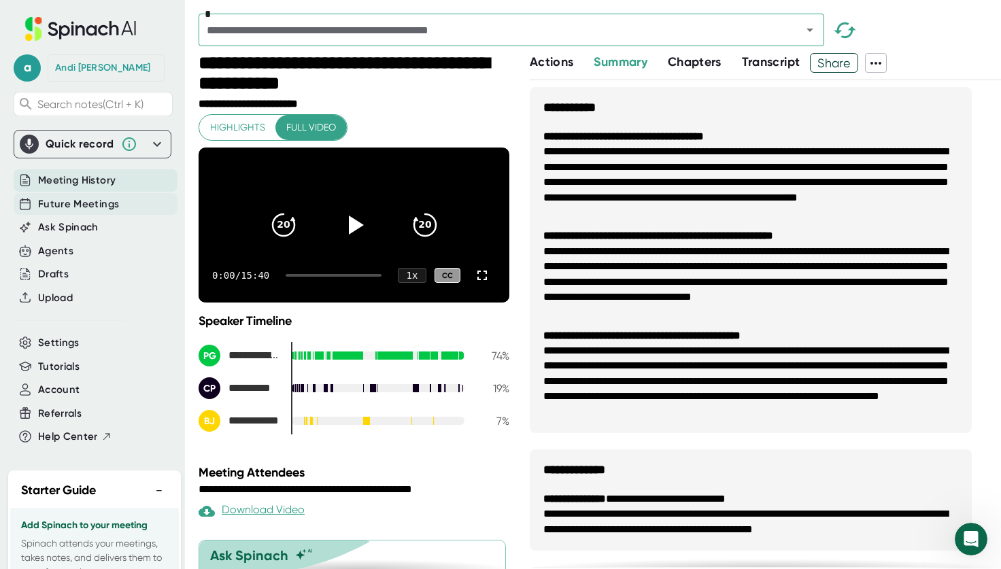
click at [82, 207] on span "Future Meetings" at bounding box center [78, 205] width 81 height 16
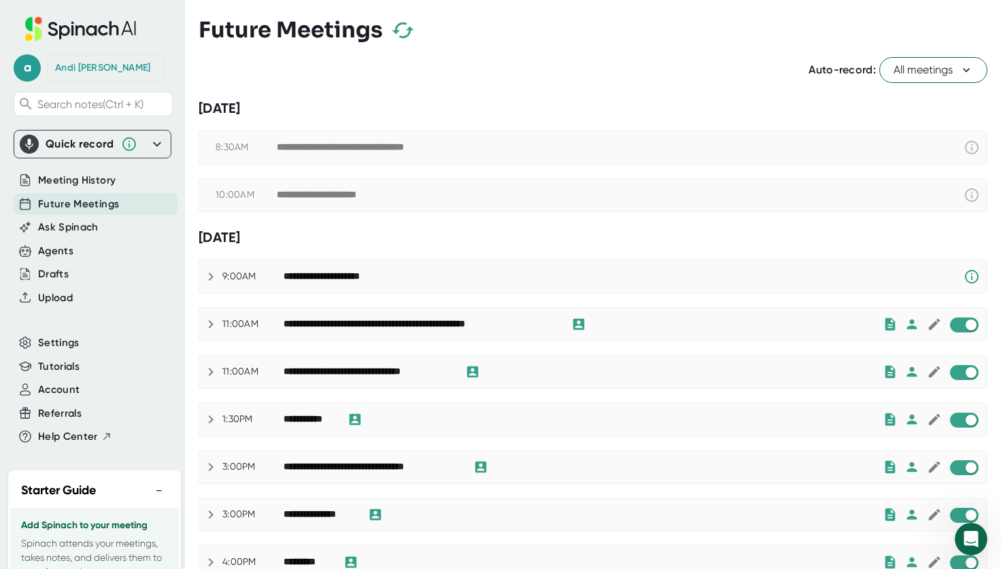
click at [153, 146] on icon at bounding box center [157, 144] width 8 height 5
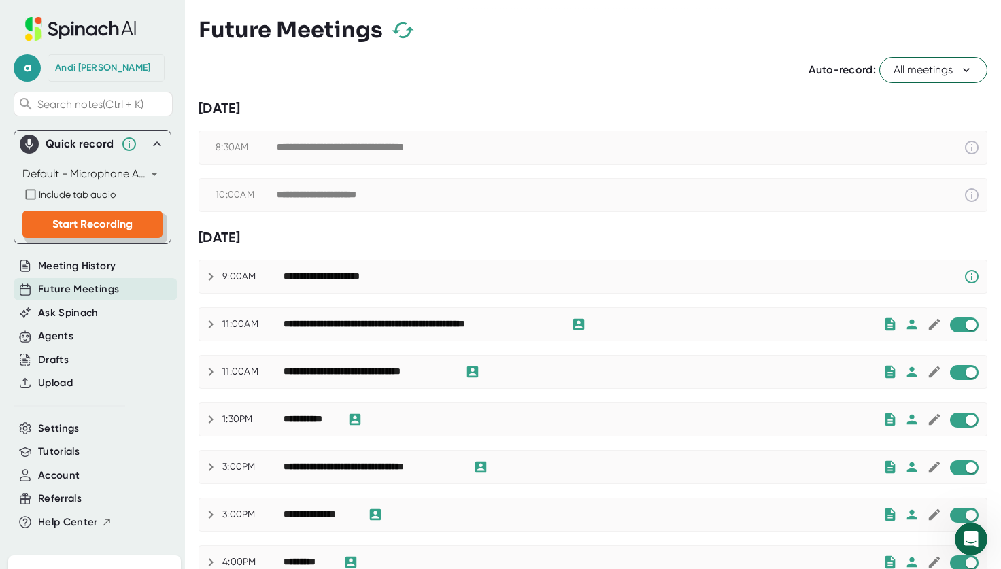
click at [94, 224] on span "Start Recording" at bounding box center [92, 224] width 80 height 13
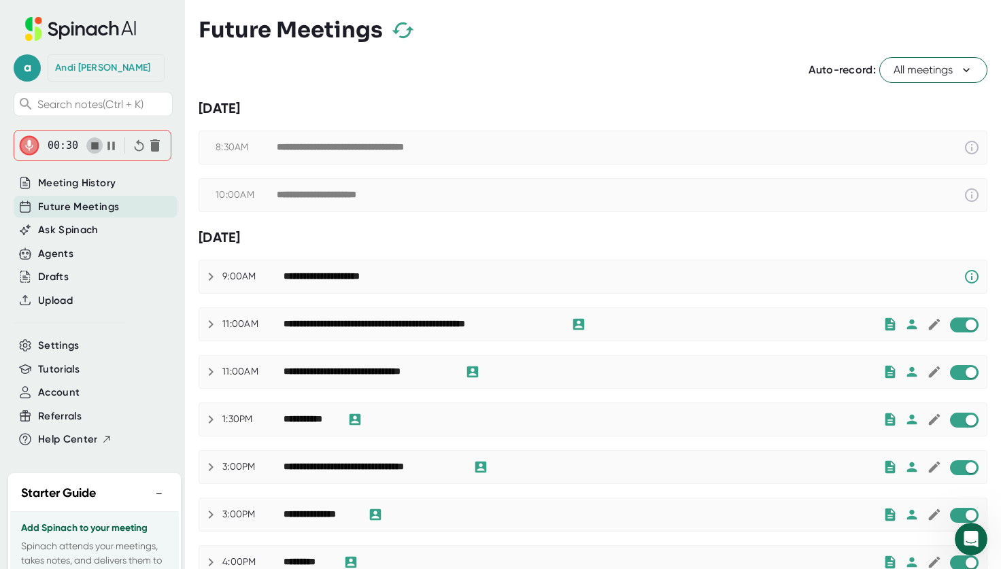
click at [95, 149] on icon "button" at bounding box center [94, 145] width 7 height 7
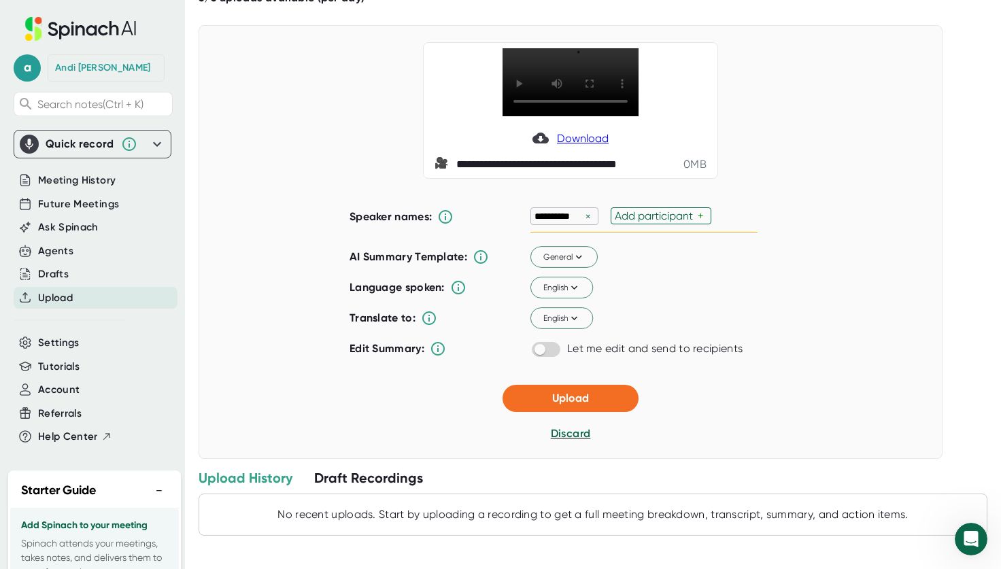
scroll to position [71, 0]
click at [349, 480] on div "Draft Recordings" at bounding box center [368, 478] width 109 height 18
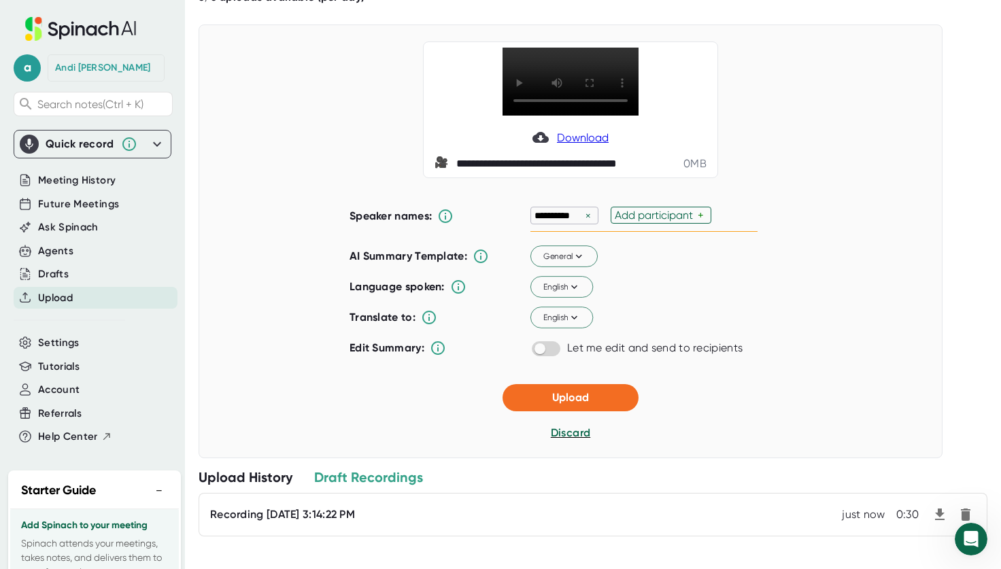
click at [250, 481] on div "Upload History" at bounding box center [246, 478] width 94 height 18
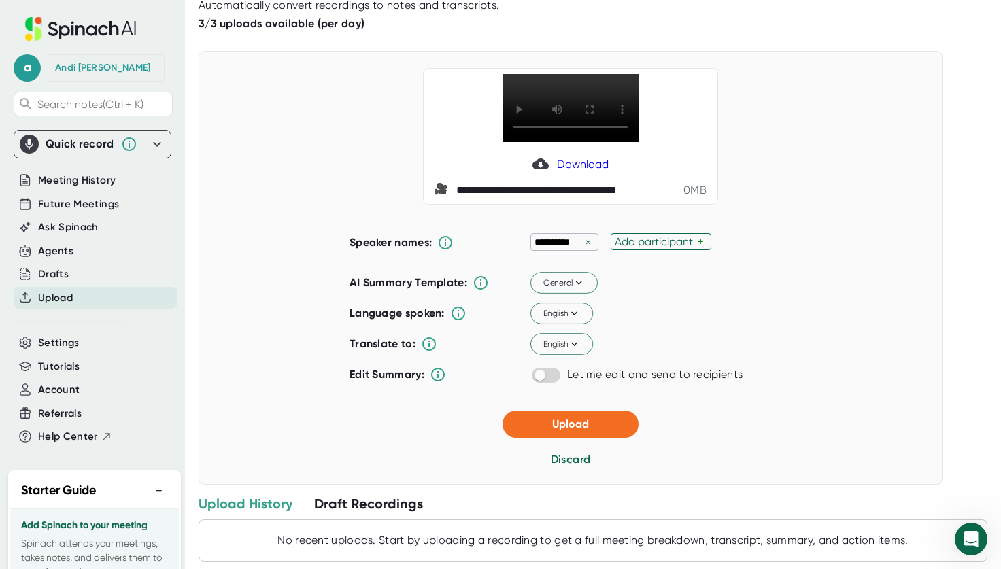
scroll to position [68, 0]
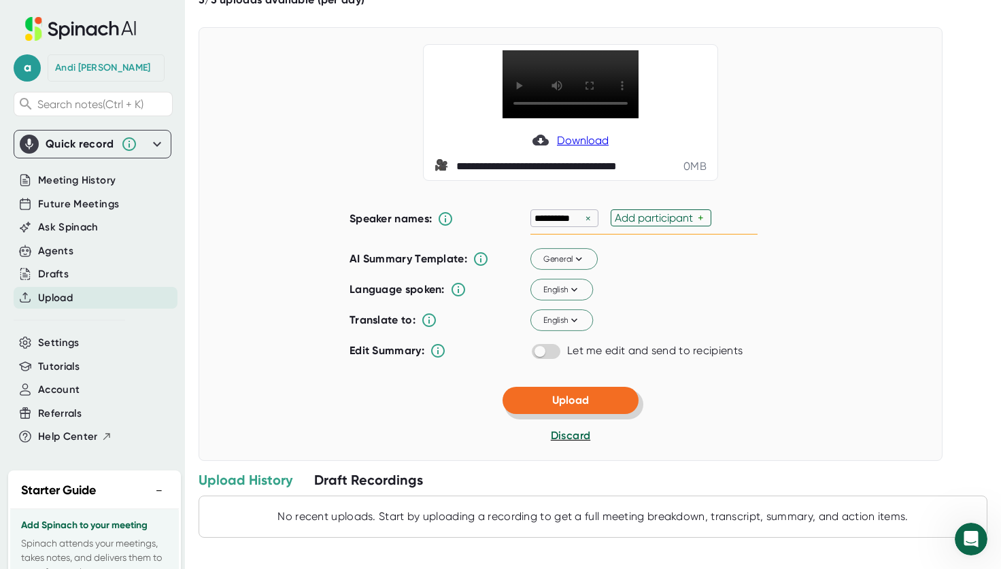
click at [566, 407] on button "Upload" at bounding box center [571, 400] width 136 height 27
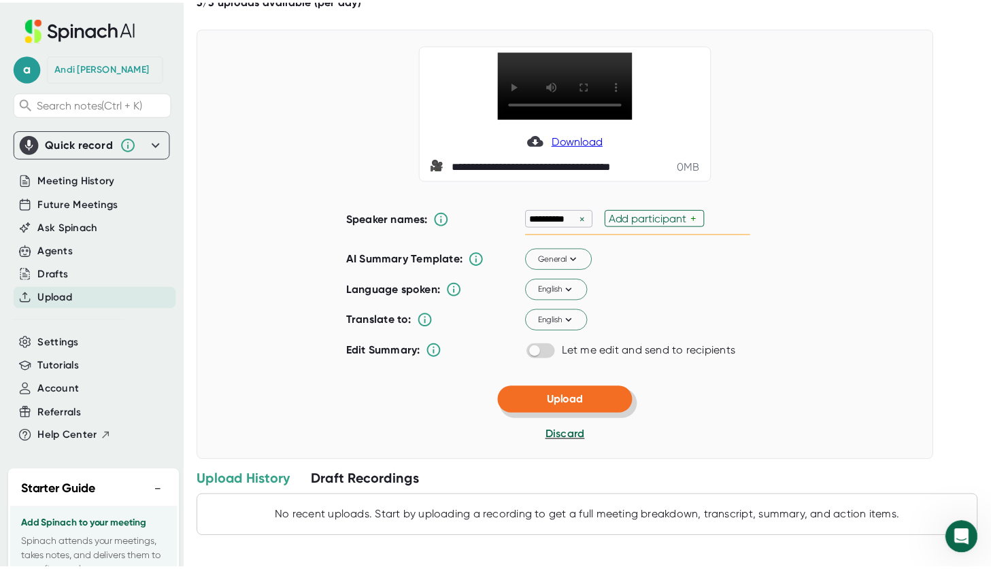
scroll to position [0, 0]
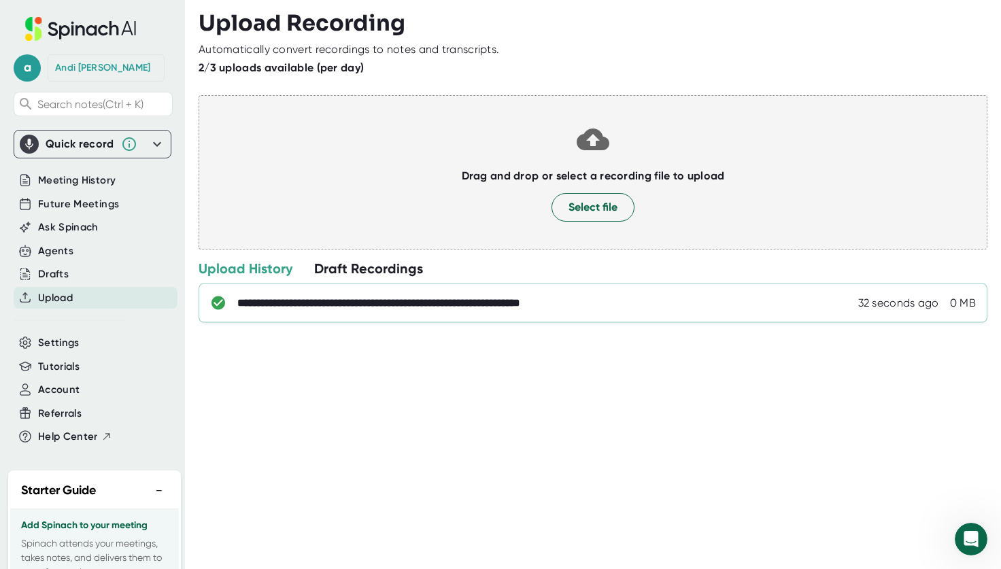
click at [591, 306] on div "**********" at bounding box center [437, 303] width 400 height 14
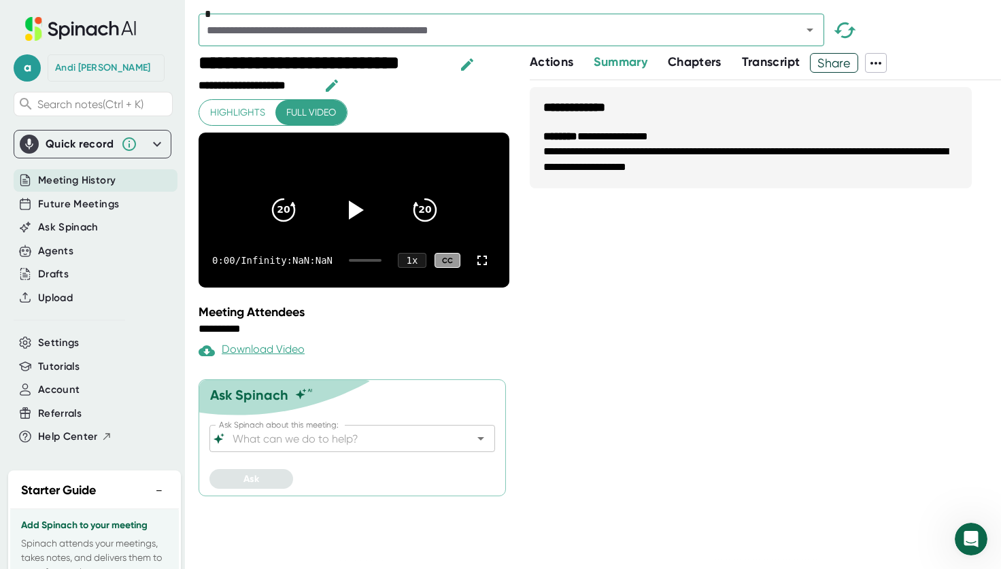
click at [881, 63] on icon at bounding box center [875, 63] width 11 height 3
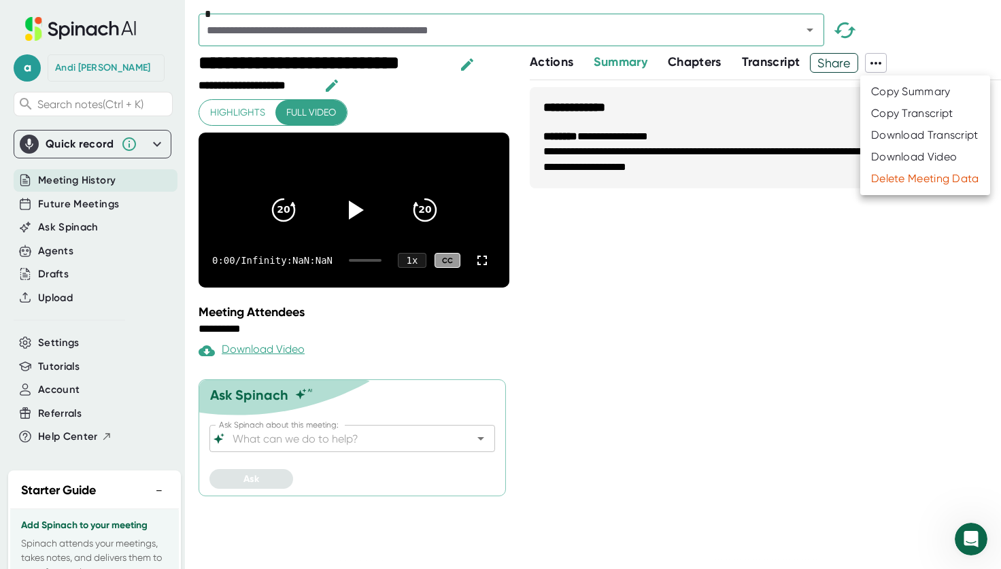
click at [938, 175] on div "Delete Meeting Data" at bounding box center [925, 179] width 108 height 14
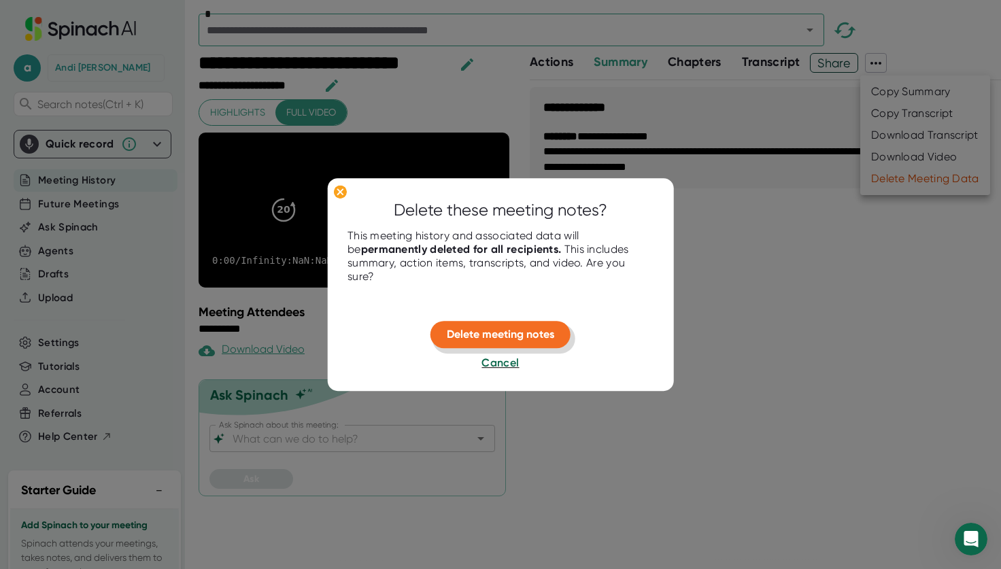
click at [524, 340] on span "Delete meeting notes" at bounding box center [500, 334] width 107 height 13
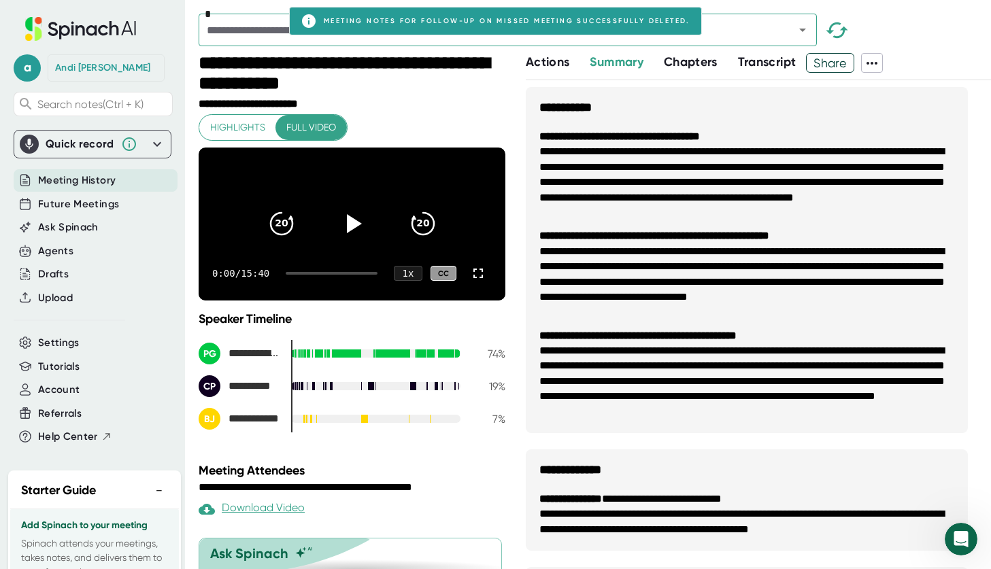
click at [149, 146] on icon at bounding box center [157, 144] width 16 height 16
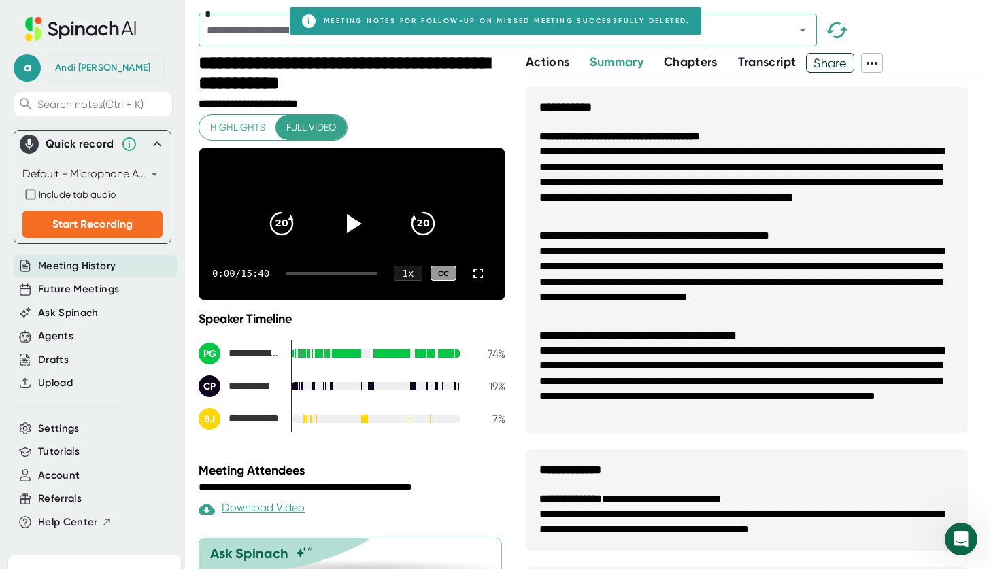
click at [102, 144] on div "Quick record" at bounding box center [80, 144] width 69 height 14
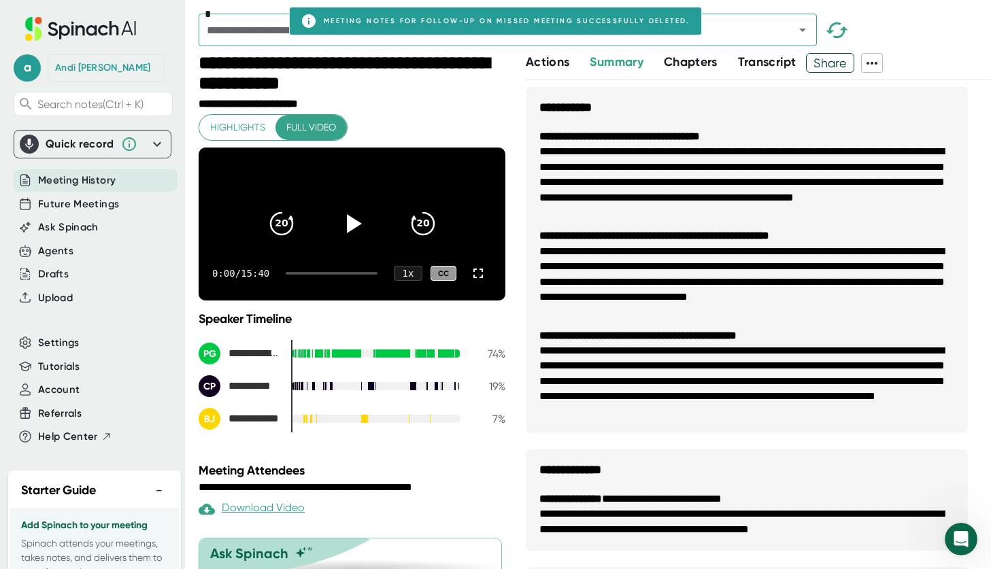
click at [118, 143] on div "Quick record" at bounding box center [93, 144] width 146 height 19
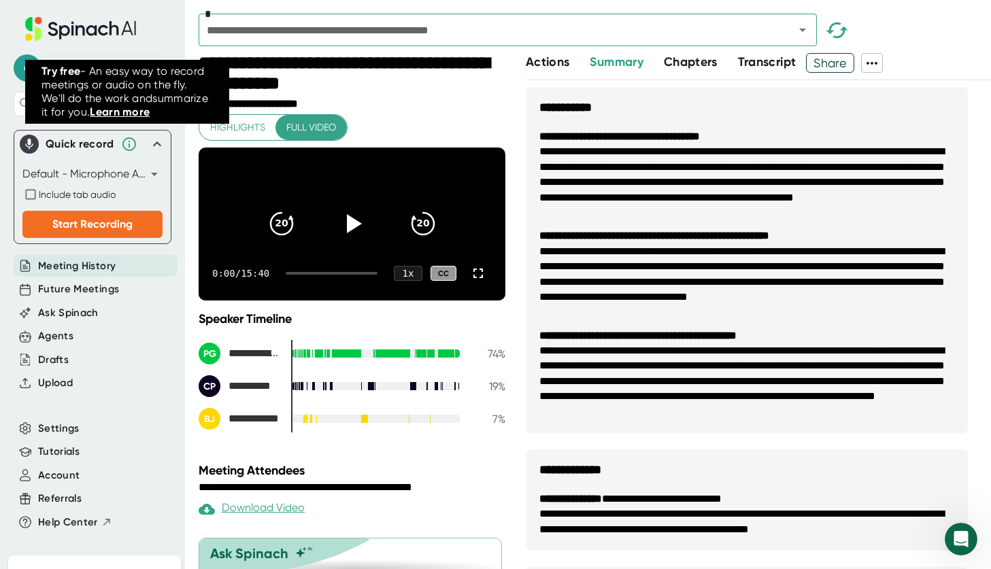
click at [125, 115] on link "Learn more" at bounding box center [120, 111] width 60 height 13
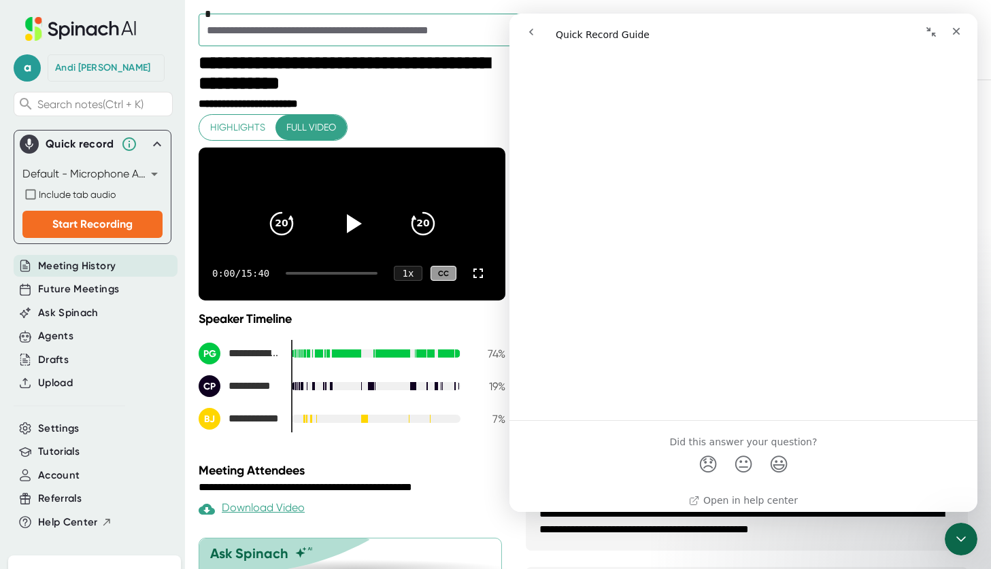
scroll to position [723, 0]
click at [952, 33] on icon "Close" at bounding box center [956, 31] width 11 height 11
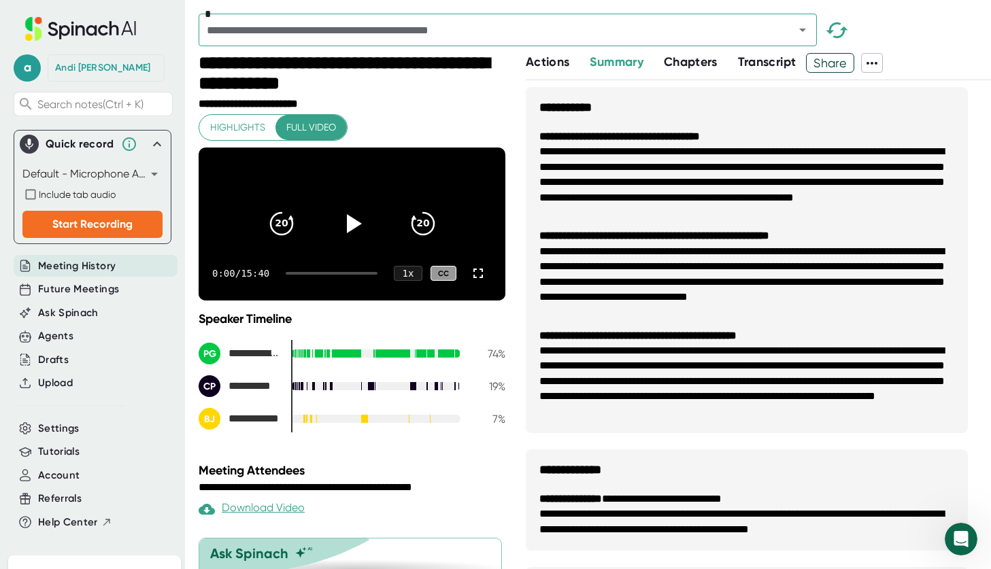
scroll to position [0, 0]
click at [153, 145] on icon at bounding box center [157, 143] width 8 height 5
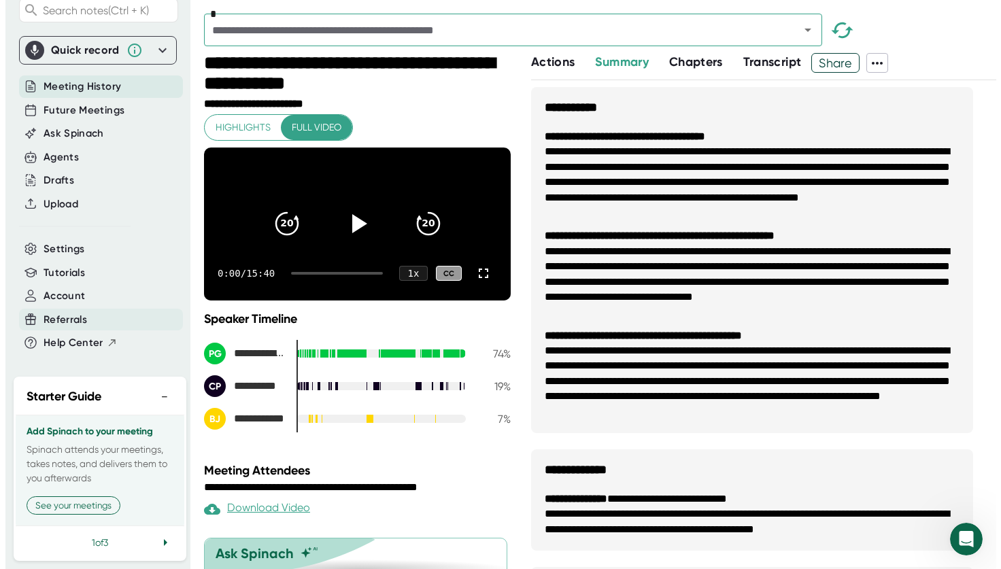
scroll to position [118, 0]
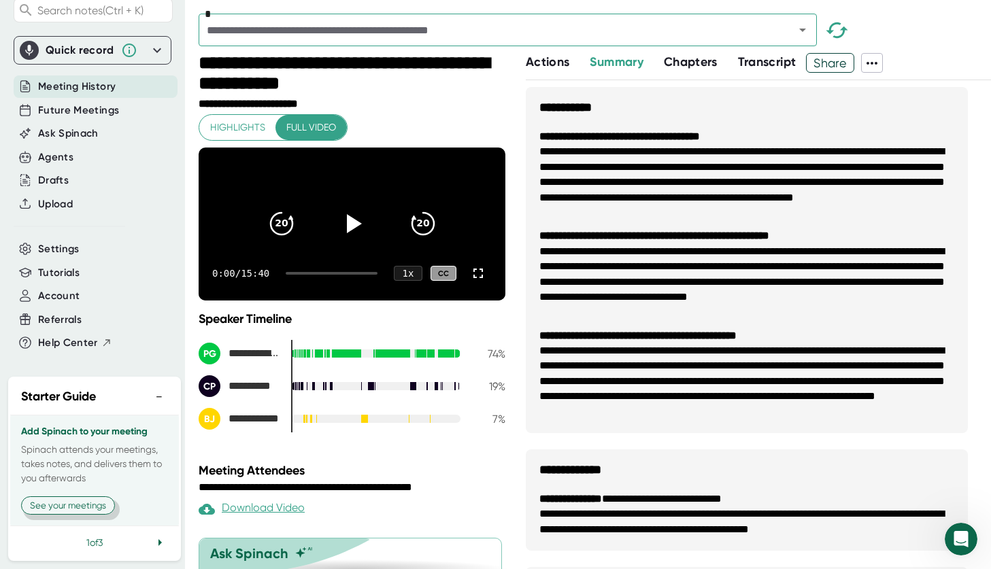
click at [72, 498] on button "See your meetings" at bounding box center [68, 505] width 94 height 18
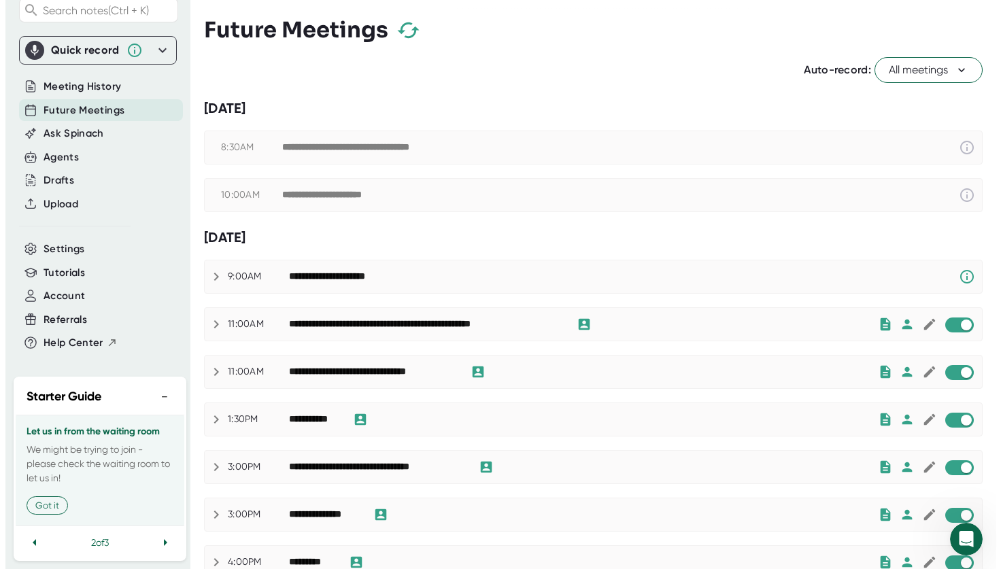
scroll to position [104, 0]
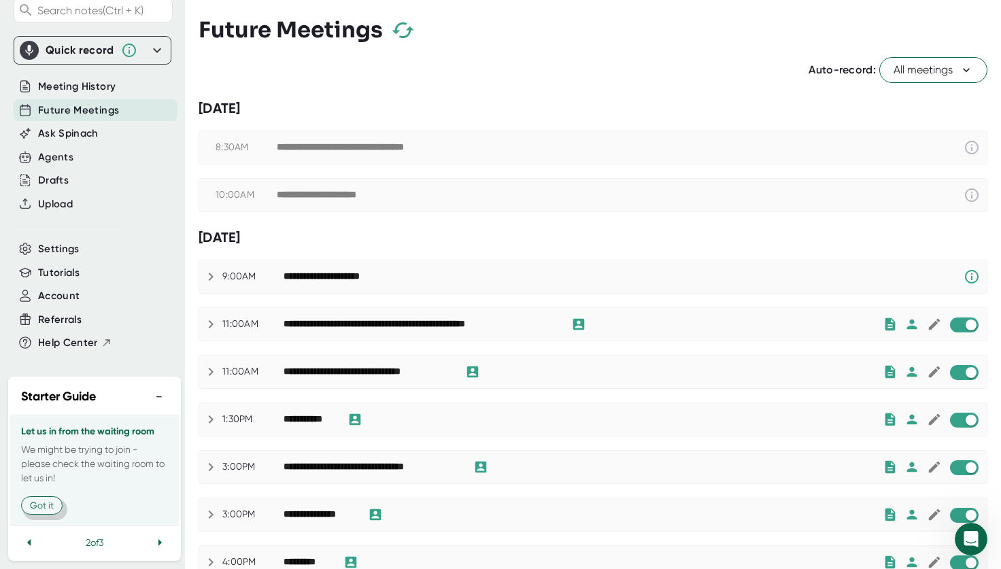
click at [49, 499] on button "Got it" at bounding box center [41, 505] width 41 height 18
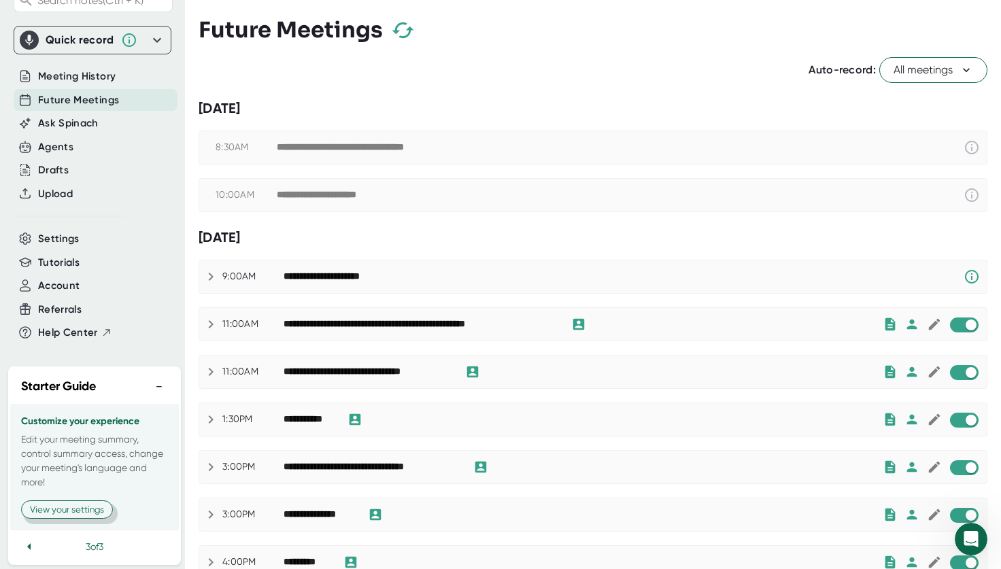
click at [65, 514] on button "View your settings" at bounding box center [67, 509] width 92 height 18
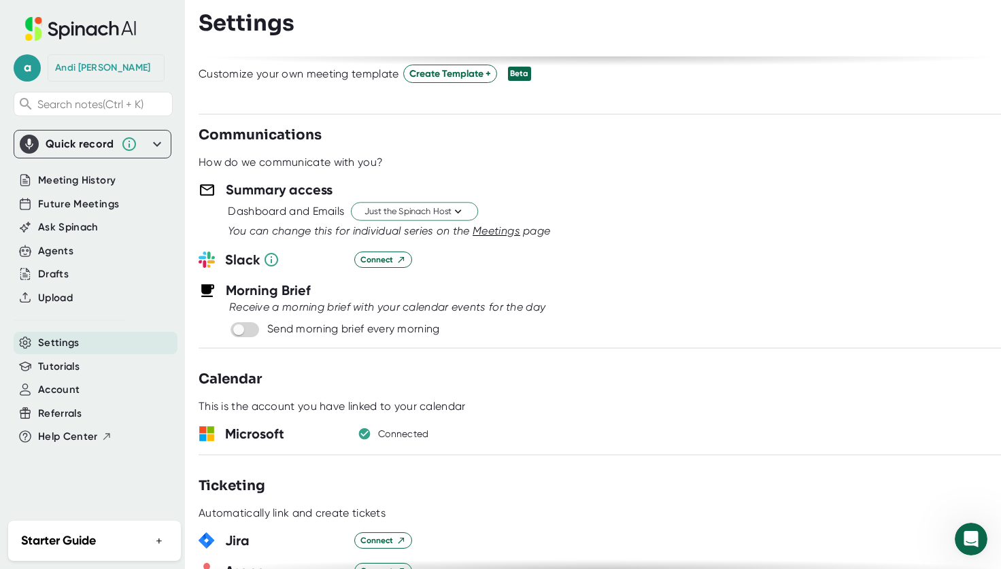
scroll to position [476, 0]
click at [86, 397] on div "Account" at bounding box center [96, 390] width 164 height 22
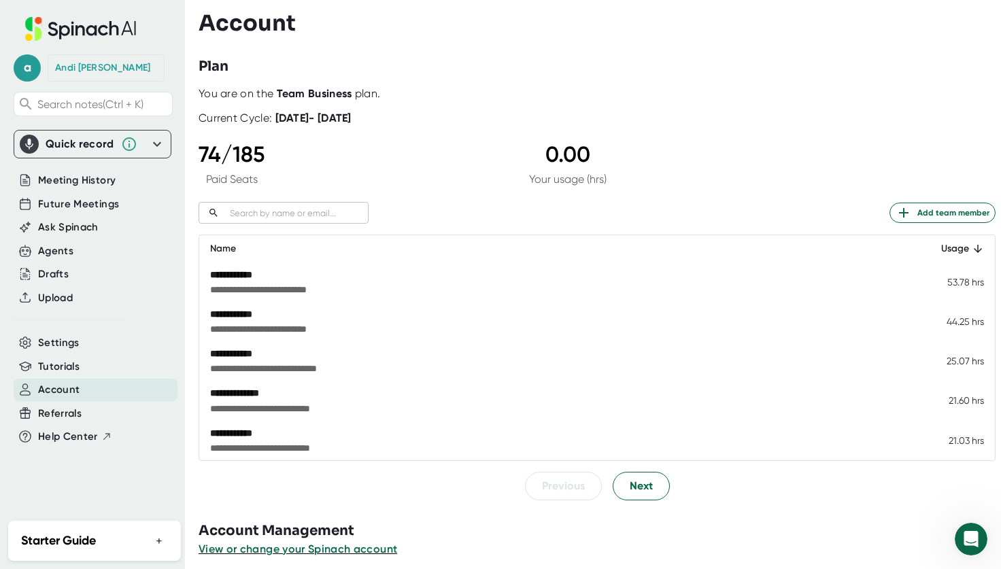
scroll to position [9, 0]
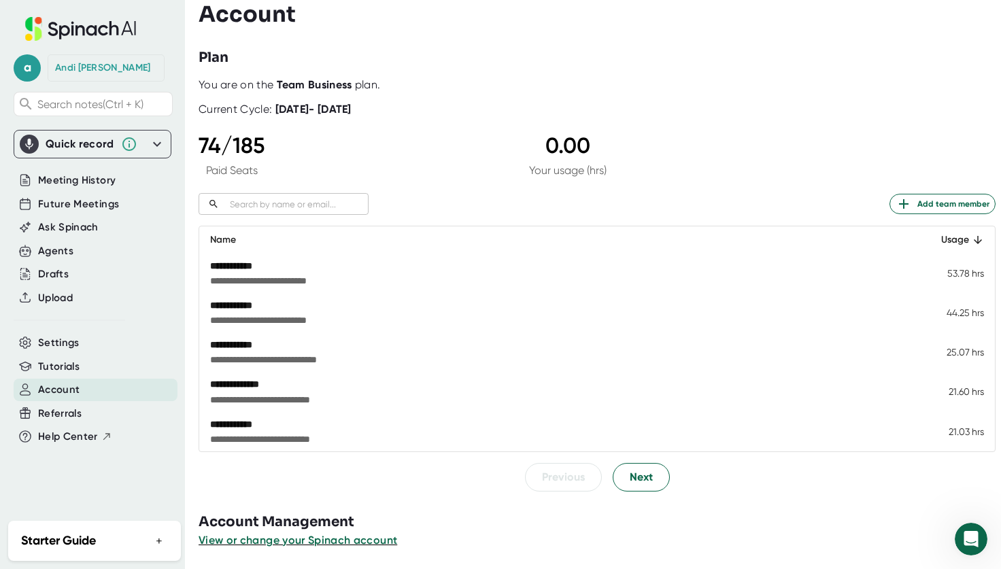
click at [598, 81] on div "You are on the Team Business plan." at bounding box center [597, 85] width 797 height 14
click at [641, 481] on span "Next" at bounding box center [641, 477] width 23 height 16
click at [641, 482] on span "Next" at bounding box center [641, 477] width 23 height 16
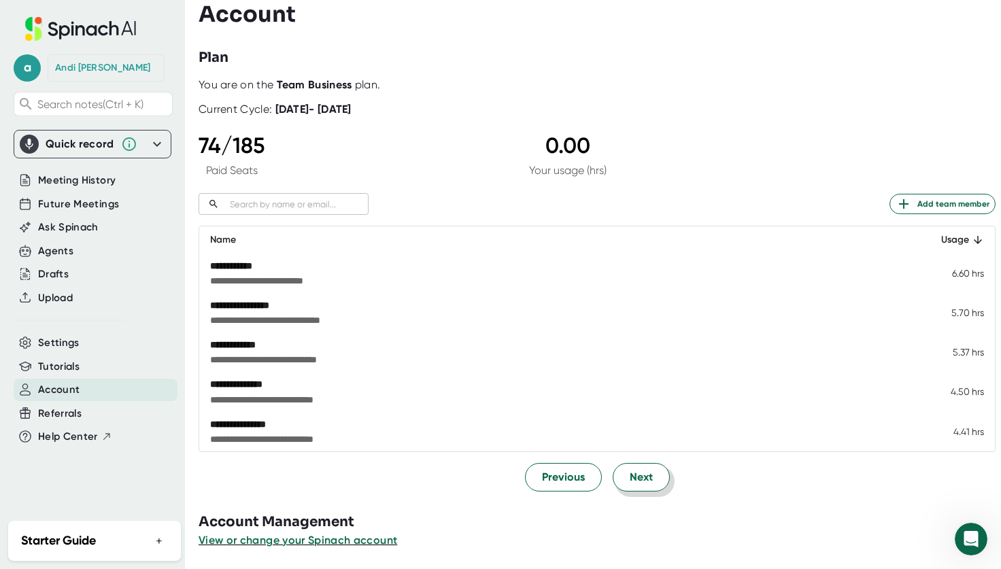
click at [641, 482] on span "Next" at bounding box center [641, 477] width 23 height 16
click at [643, 481] on span "Next" at bounding box center [641, 477] width 23 height 16
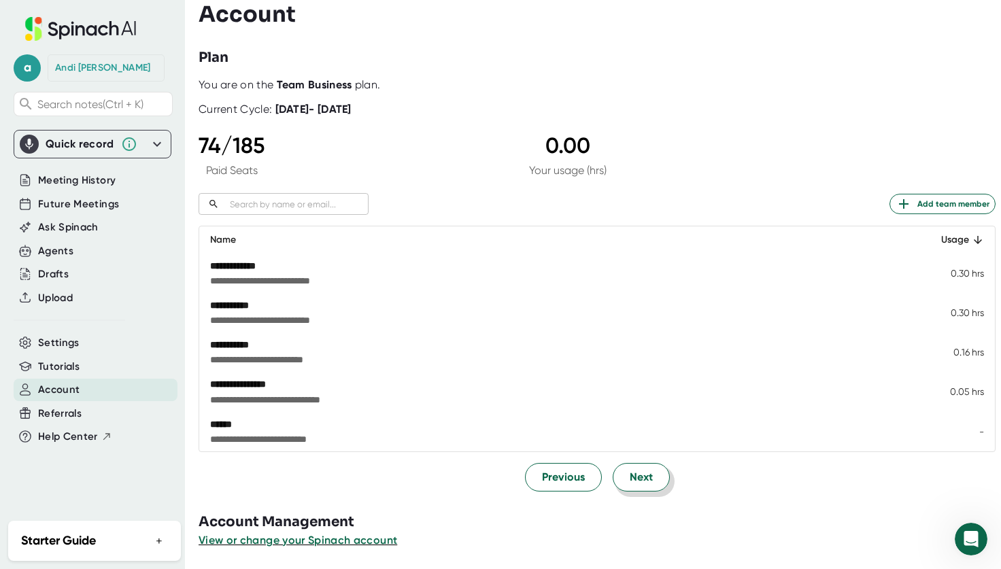
click at [643, 481] on span "Next" at bounding box center [641, 477] width 23 height 16
click at [560, 484] on span "Previous" at bounding box center [563, 477] width 43 height 16
click at [970, 433] on td "-" at bounding box center [955, 431] width 79 height 39
click at [640, 477] on span "Next" at bounding box center [641, 477] width 23 height 16
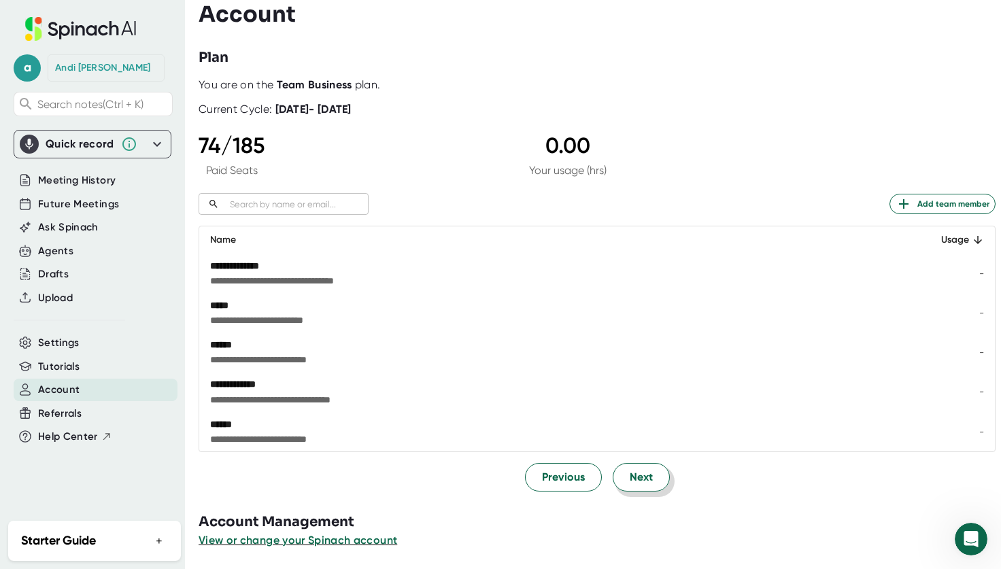
click at [640, 477] on span "Next" at bounding box center [641, 477] width 23 height 16
click at [583, 481] on button "Previous" at bounding box center [563, 477] width 77 height 29
click at [656, 480] on button "Next" at bounding box center [641, 477] width 57 height 29
click at [657, 479] on button "Next" at bounding box center [641, 477] width 57 height 29
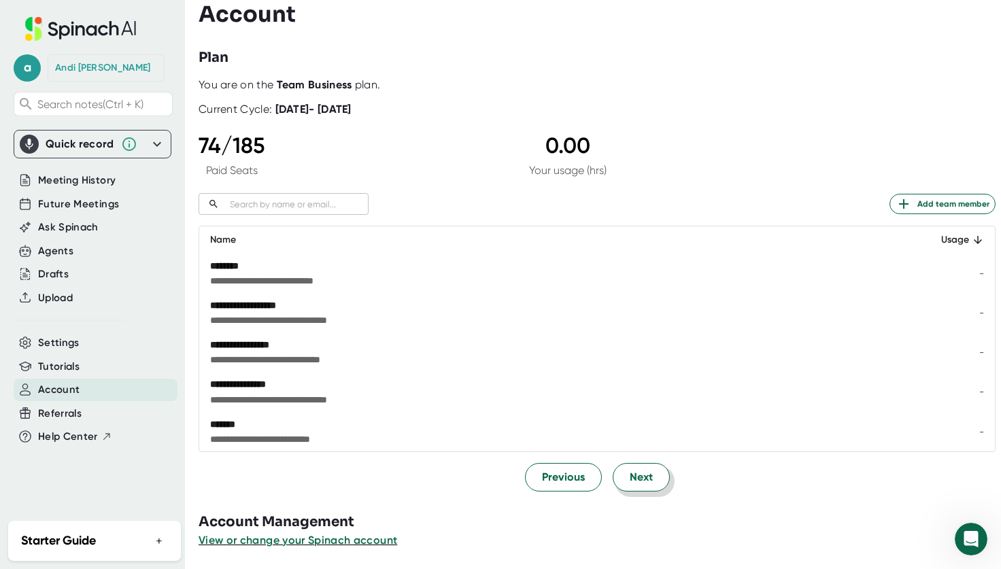
scroll to position [0, 0]
